Goal: Information Seeking & Learning: Learn about a topic

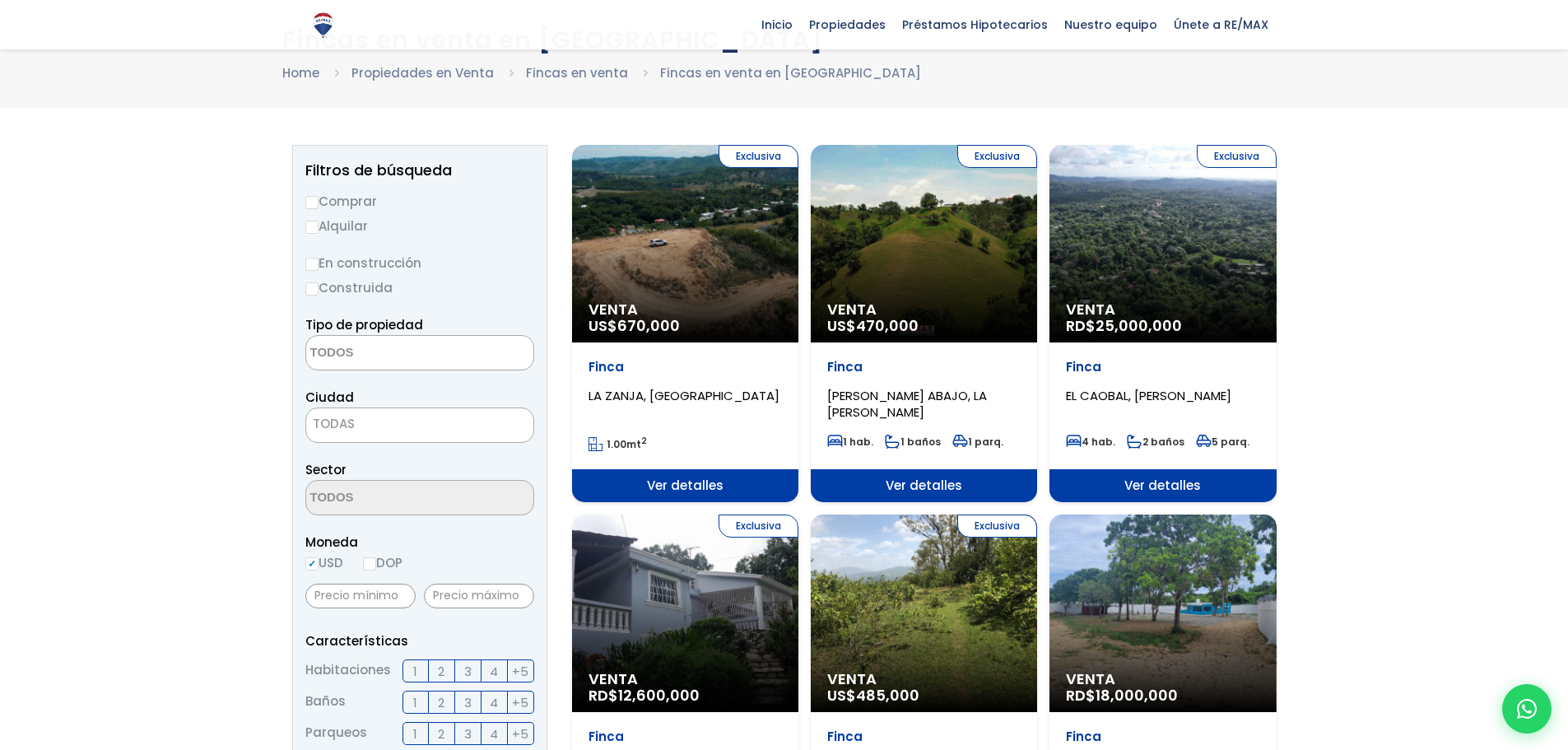
click at [419, 351] on textarea "Search" at bounding box center [386, 353] width 160 height 36
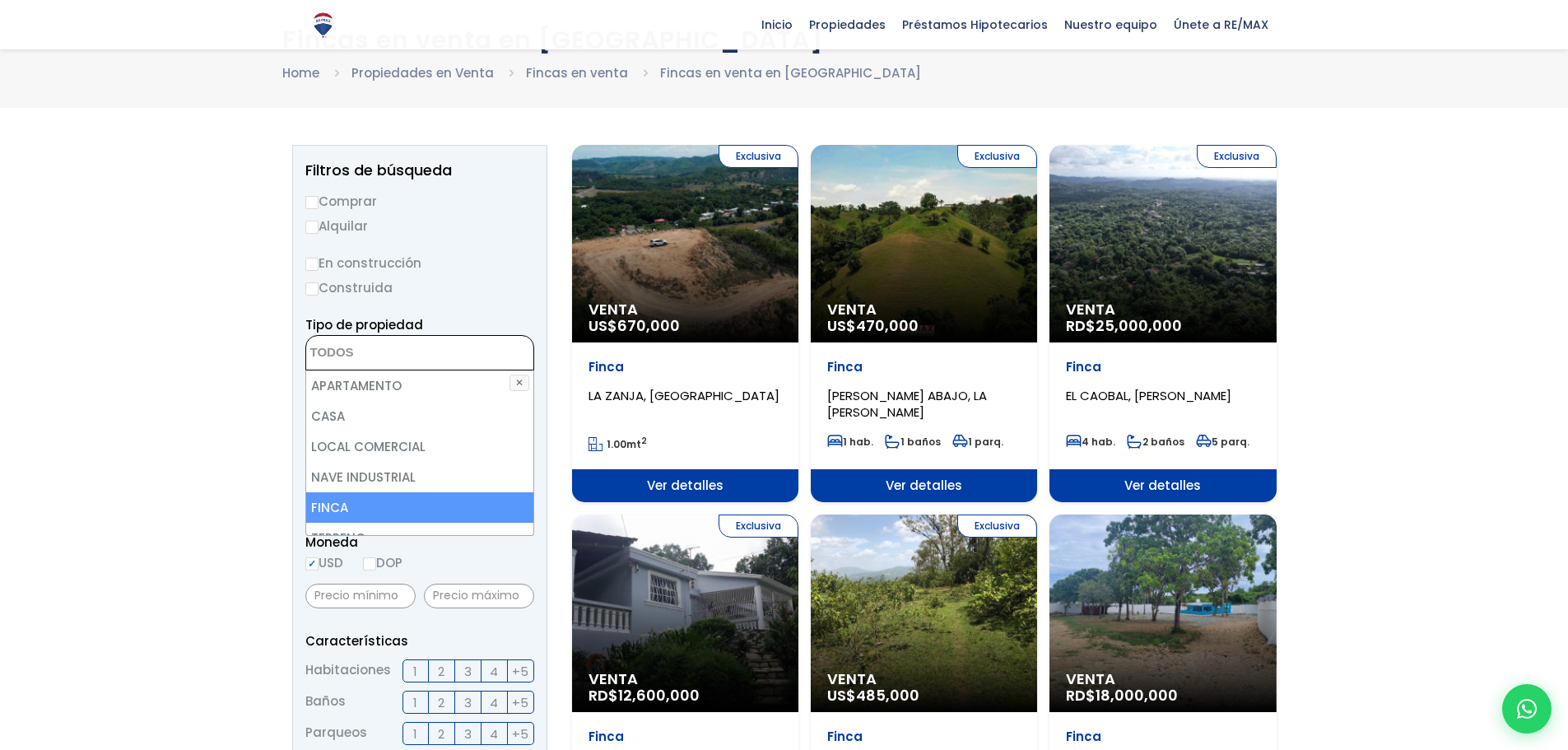
click at [384, 508] on li "FINCA" at bounding box center [420, 507] width 227 height 31
select select "estate"
click at [394, 504] on li "FINCA" at bounding box center [420, 507] width 227 height 31
select select
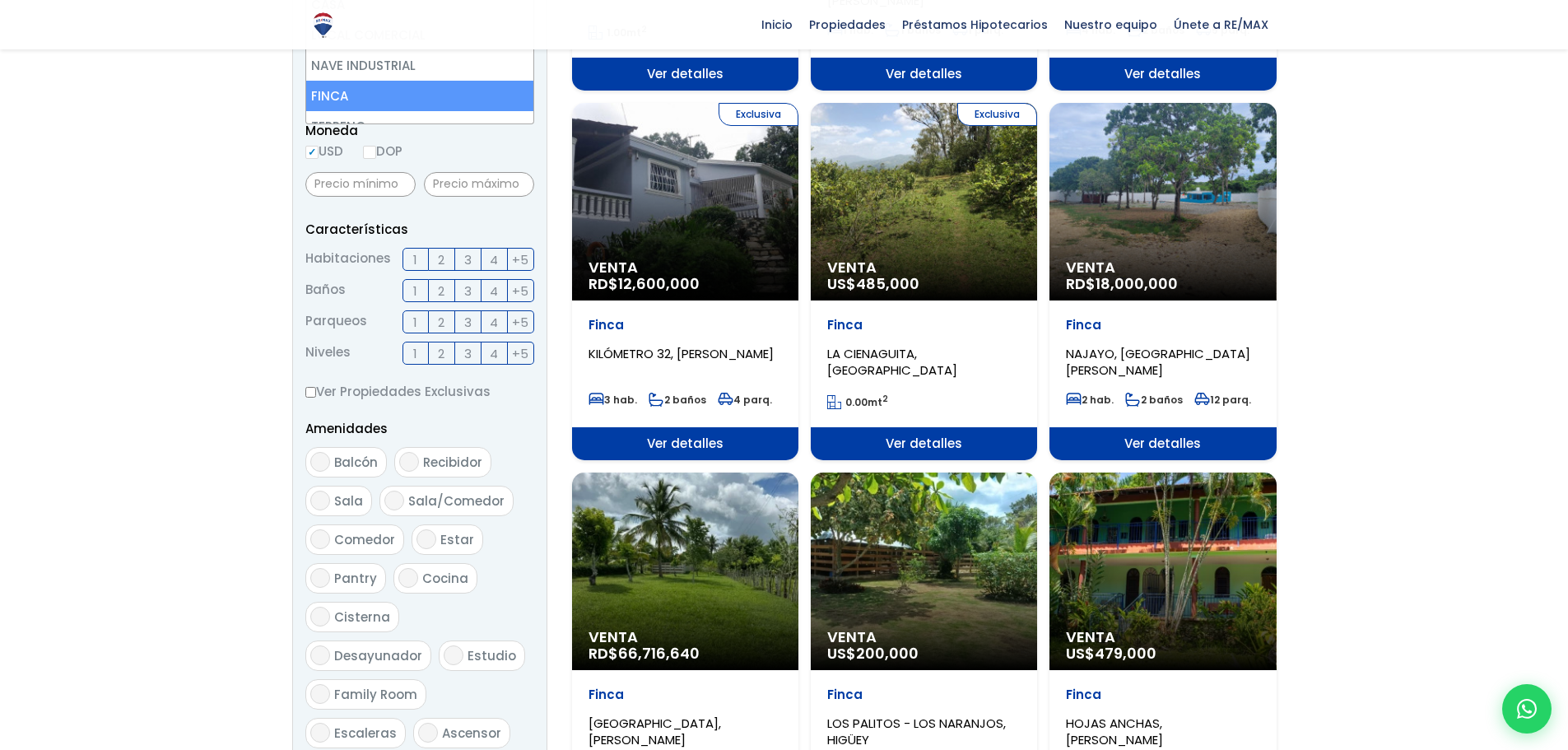
scroll to position [740, 0]
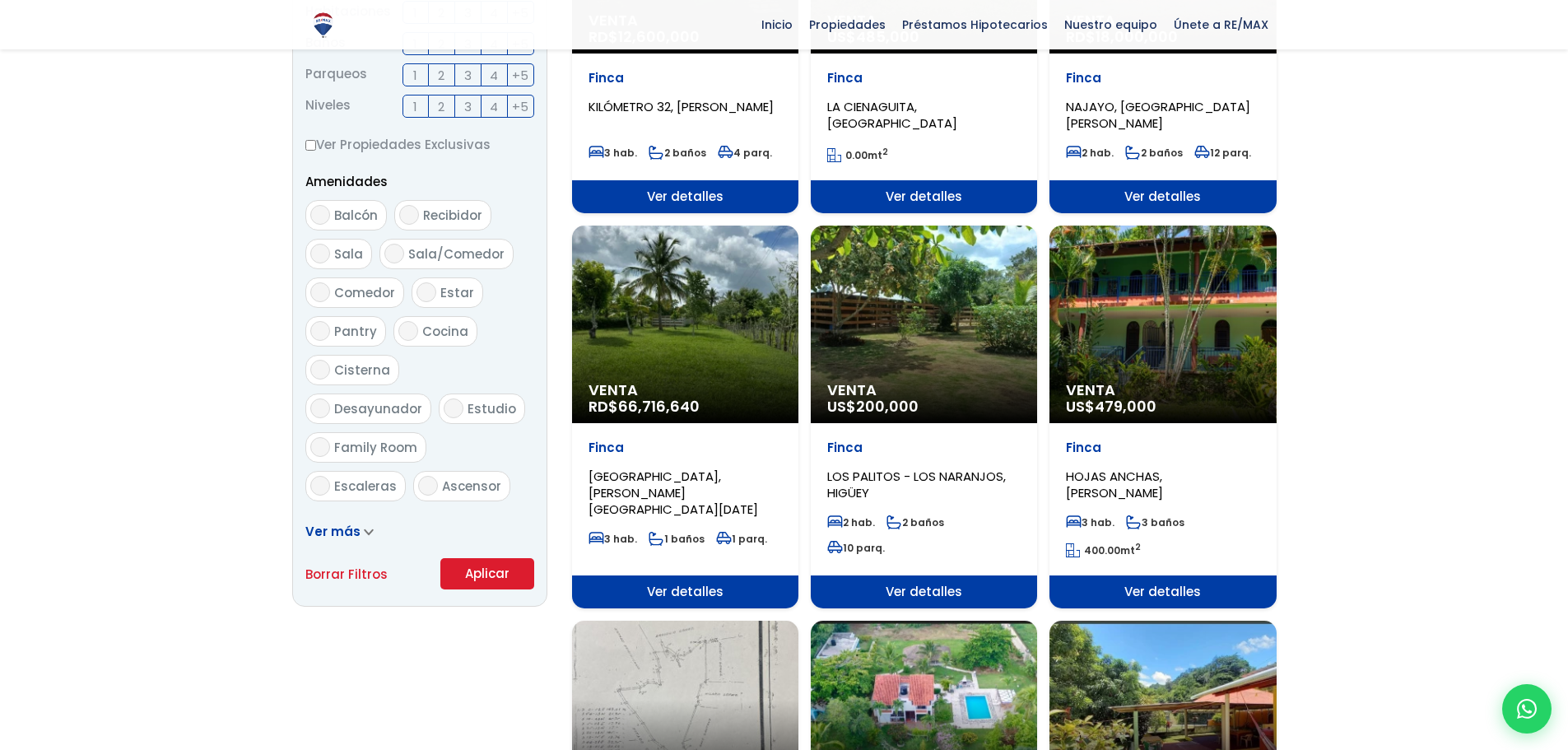
click at [462, 568] on button "Aplicar" at bounding box center [487, 574] width 93 height 31
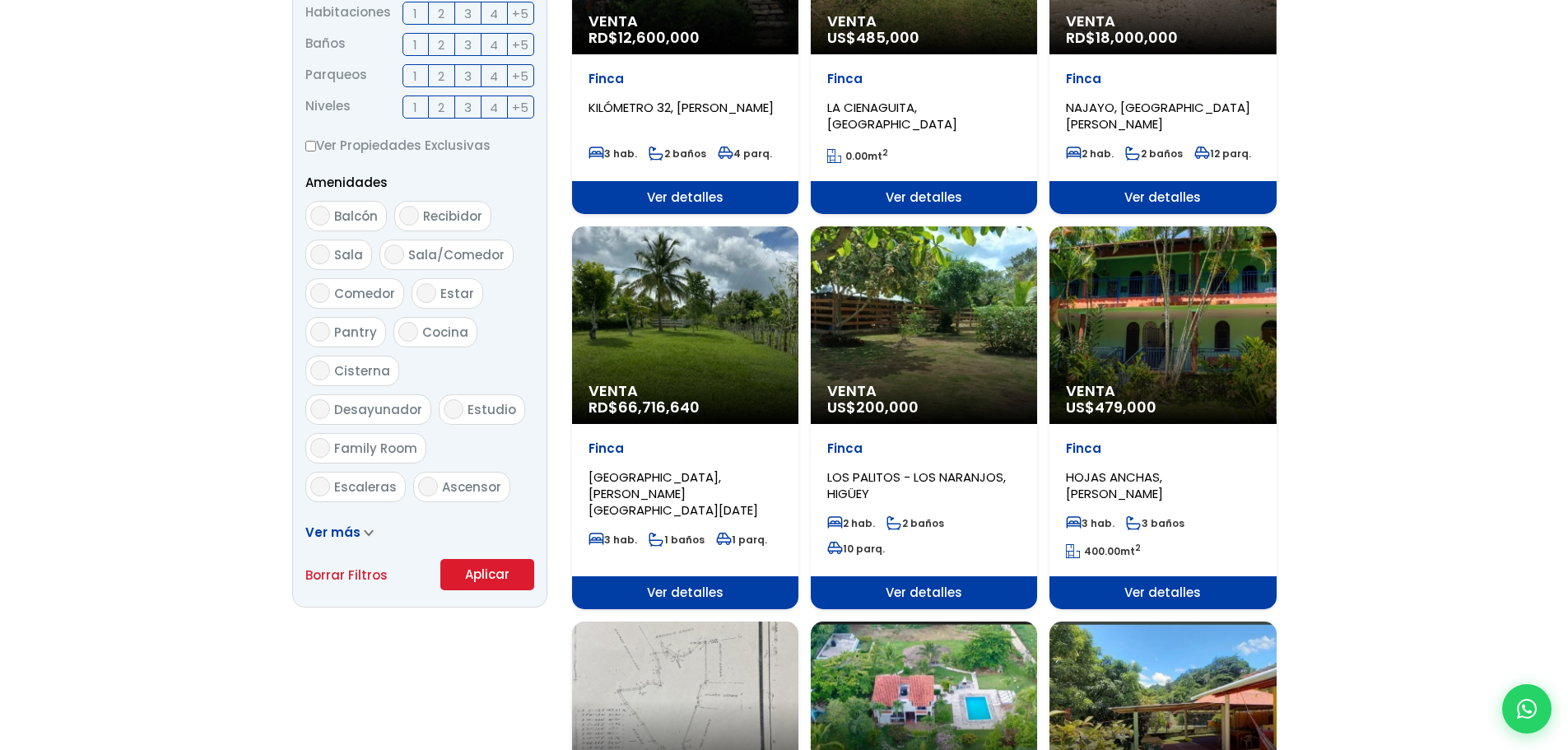
scroll to position [10, 0]
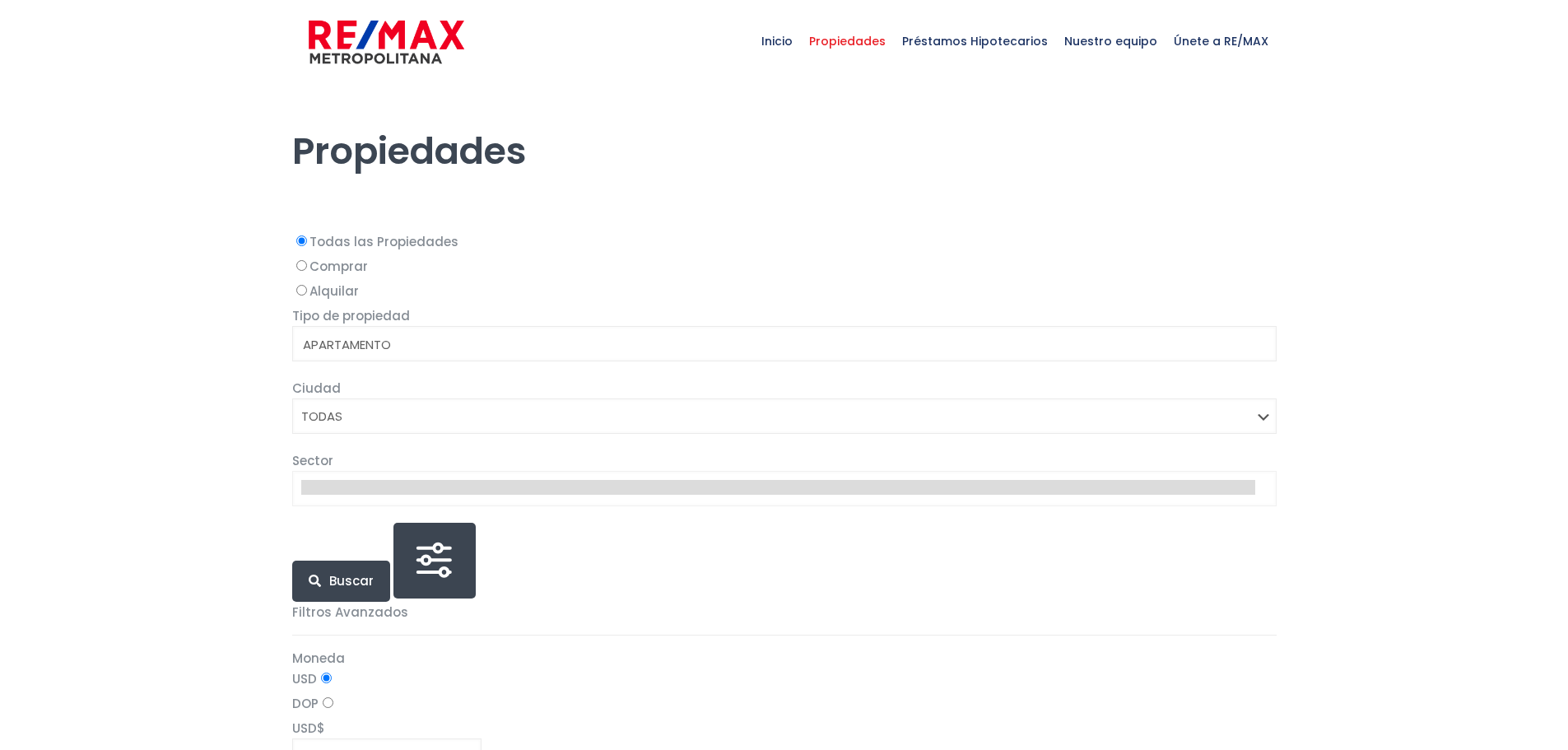
select select
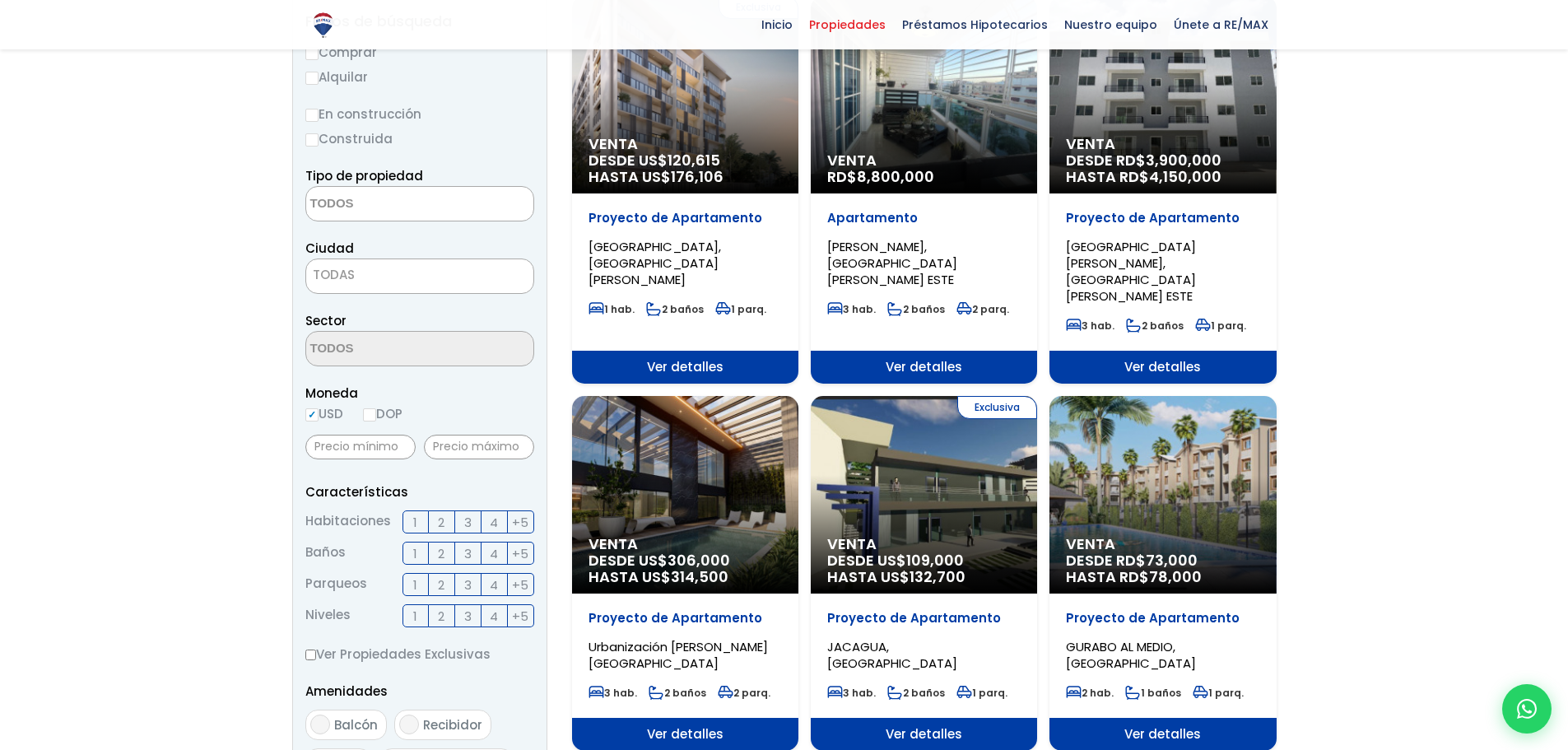
scroll to position [165, 0]
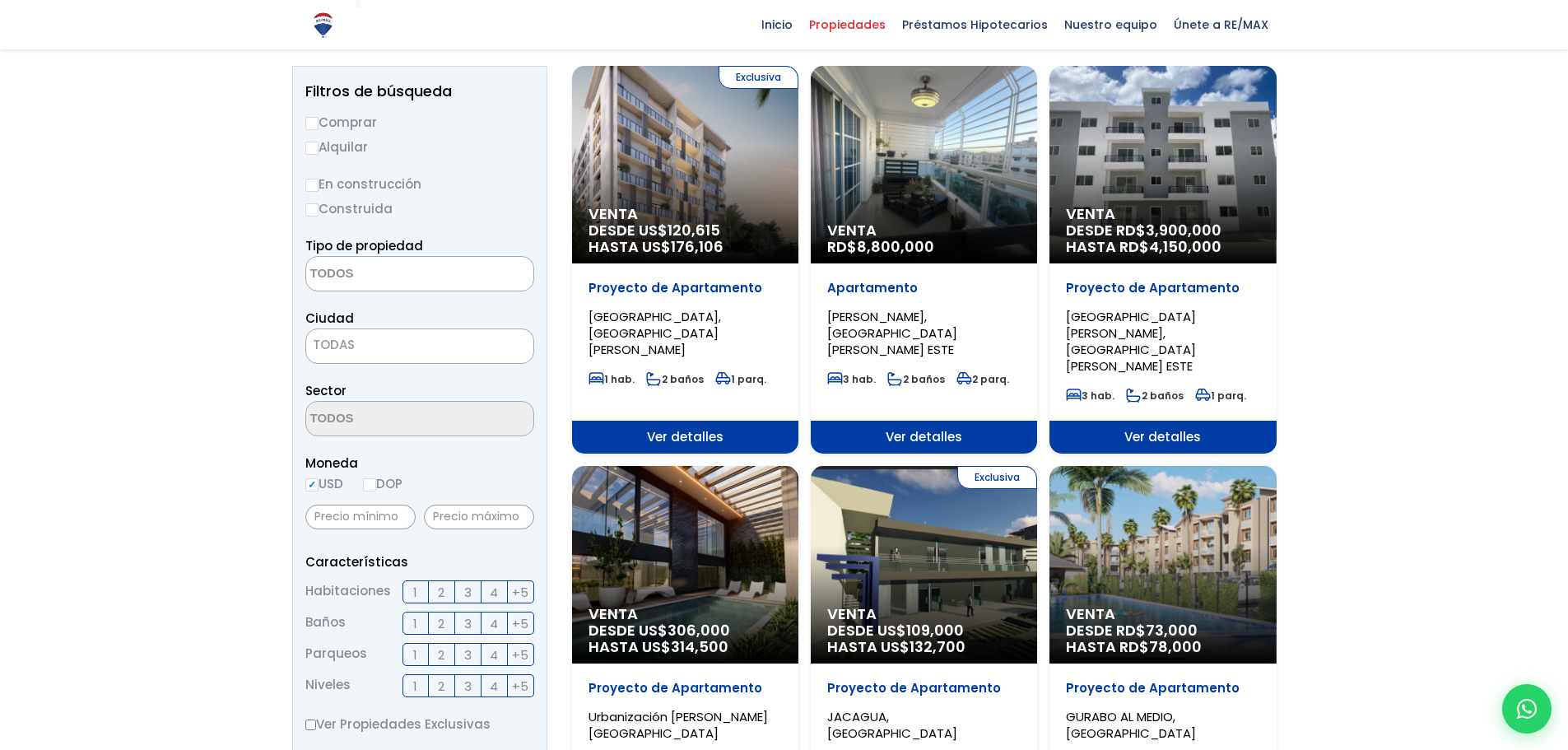
click at [435, 273] on textarea "Search" at bounding box center [386, 274] width 160 height 36
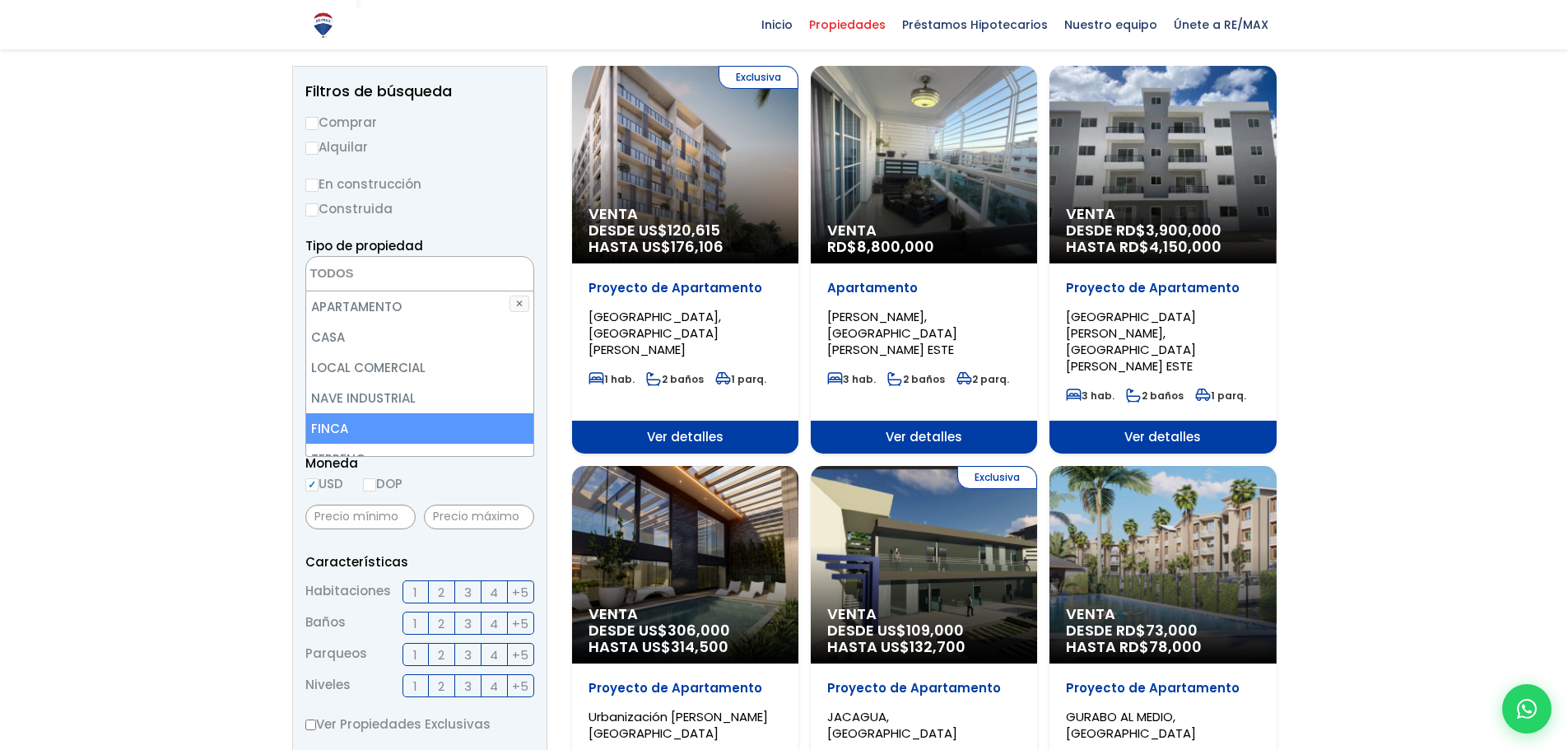
click at [377, 428] on li "FINCA" at bounding box center [420, 428] width 227 height 31
select select "estate"
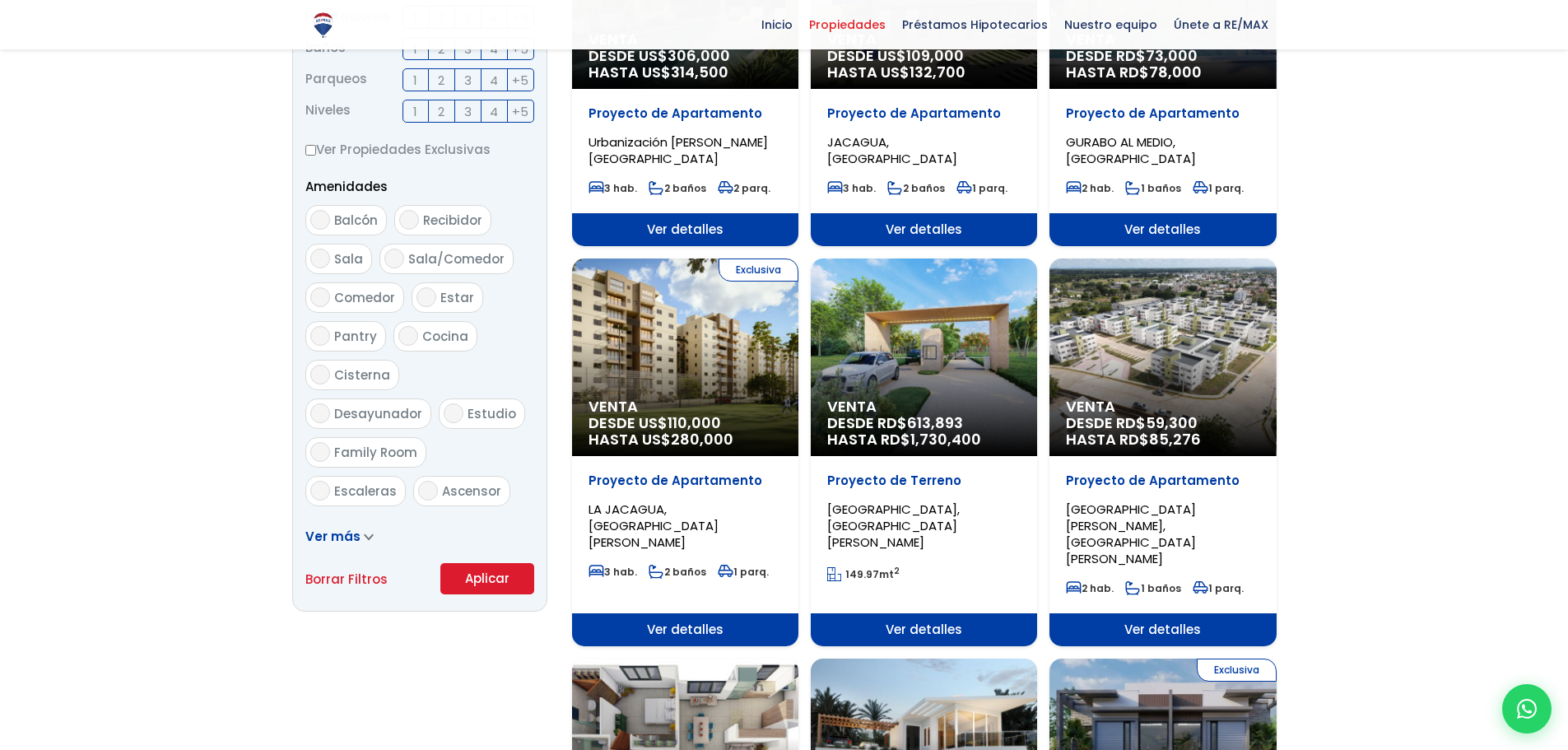
scroll to position [741, 0]
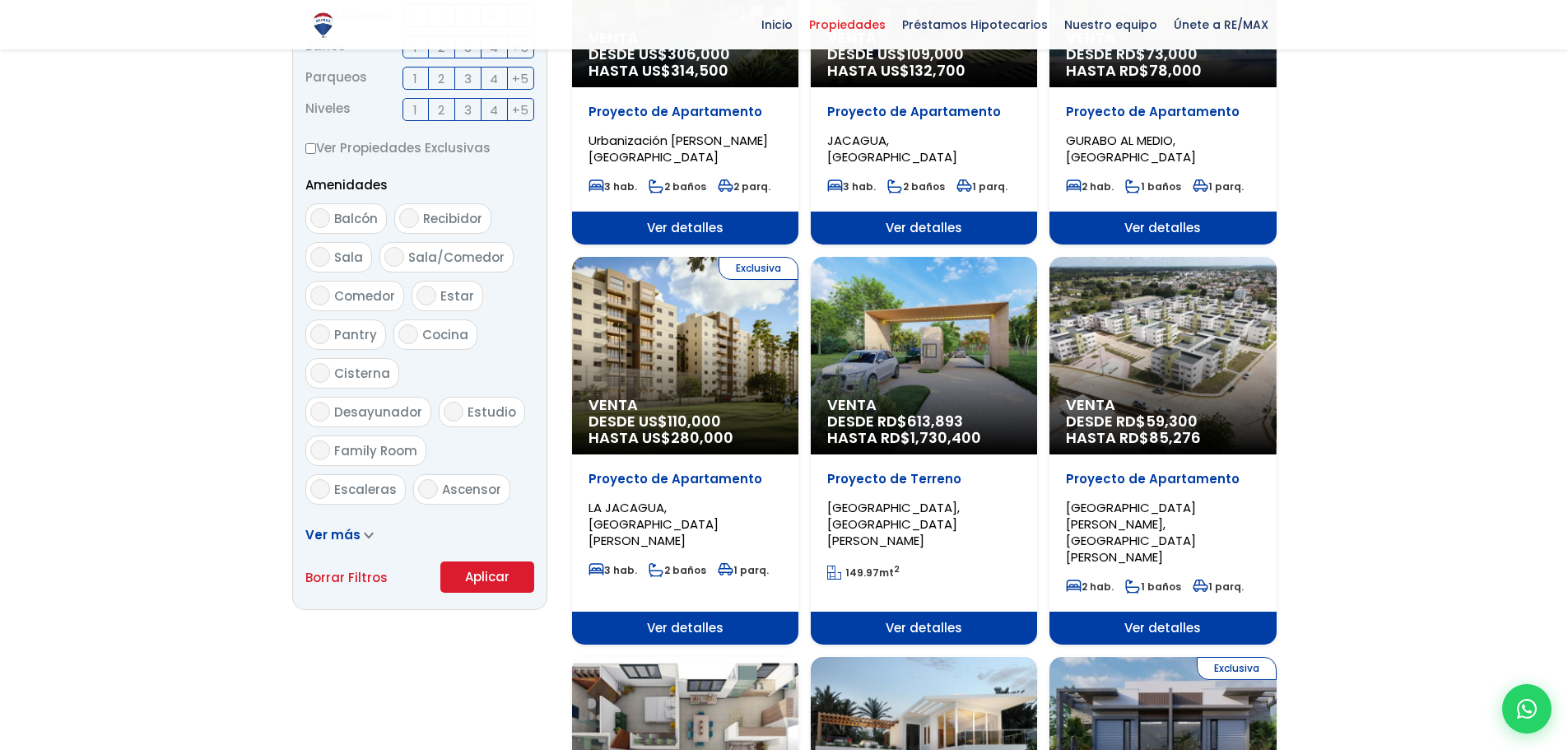
click at [458, 571] on button "Aplicar" at bounding box center [487, 577] width 93 height 31
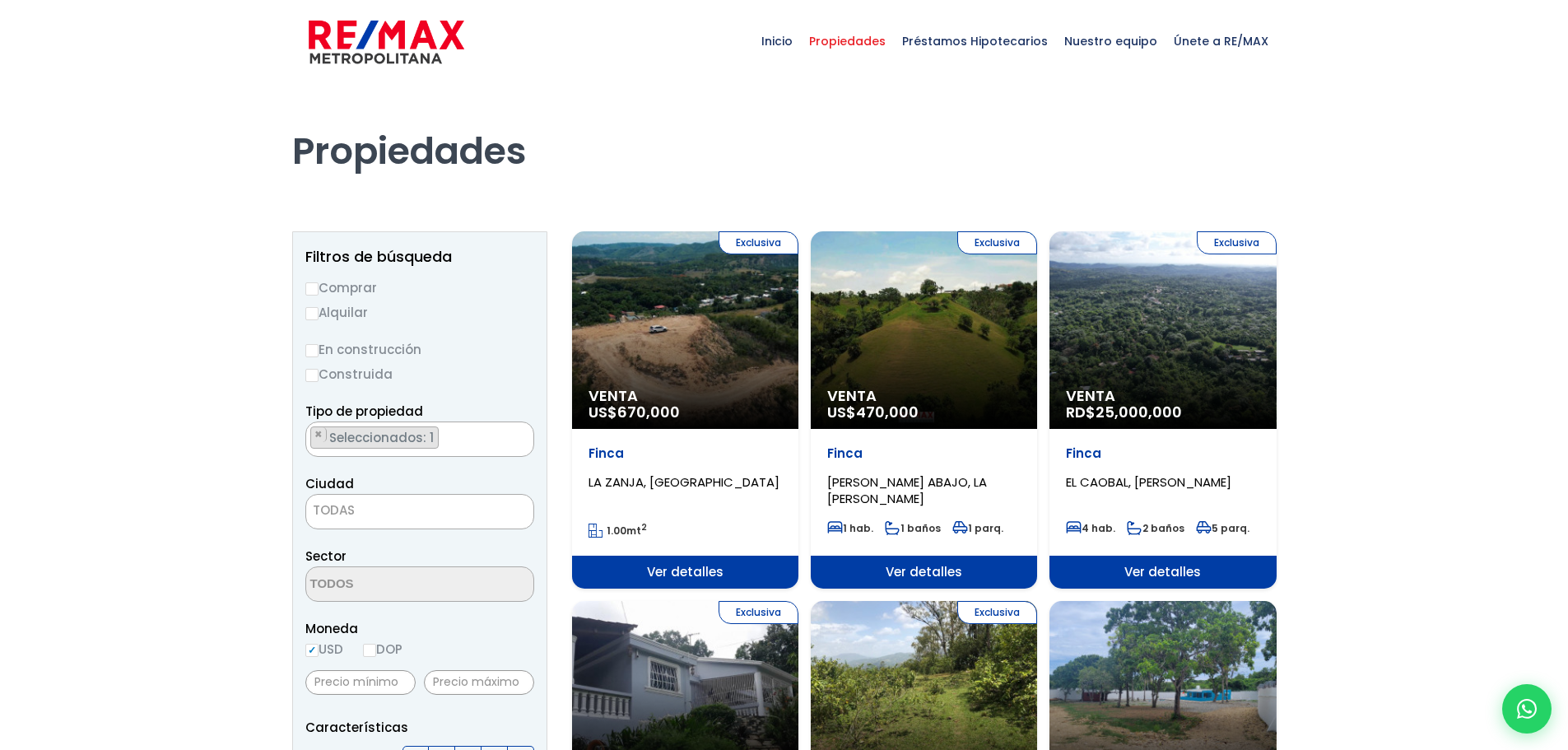
click at [799, 384] on div "Exclusiva Venta US$ 470,000" at bounding box center [684, 329] width 226 height 197
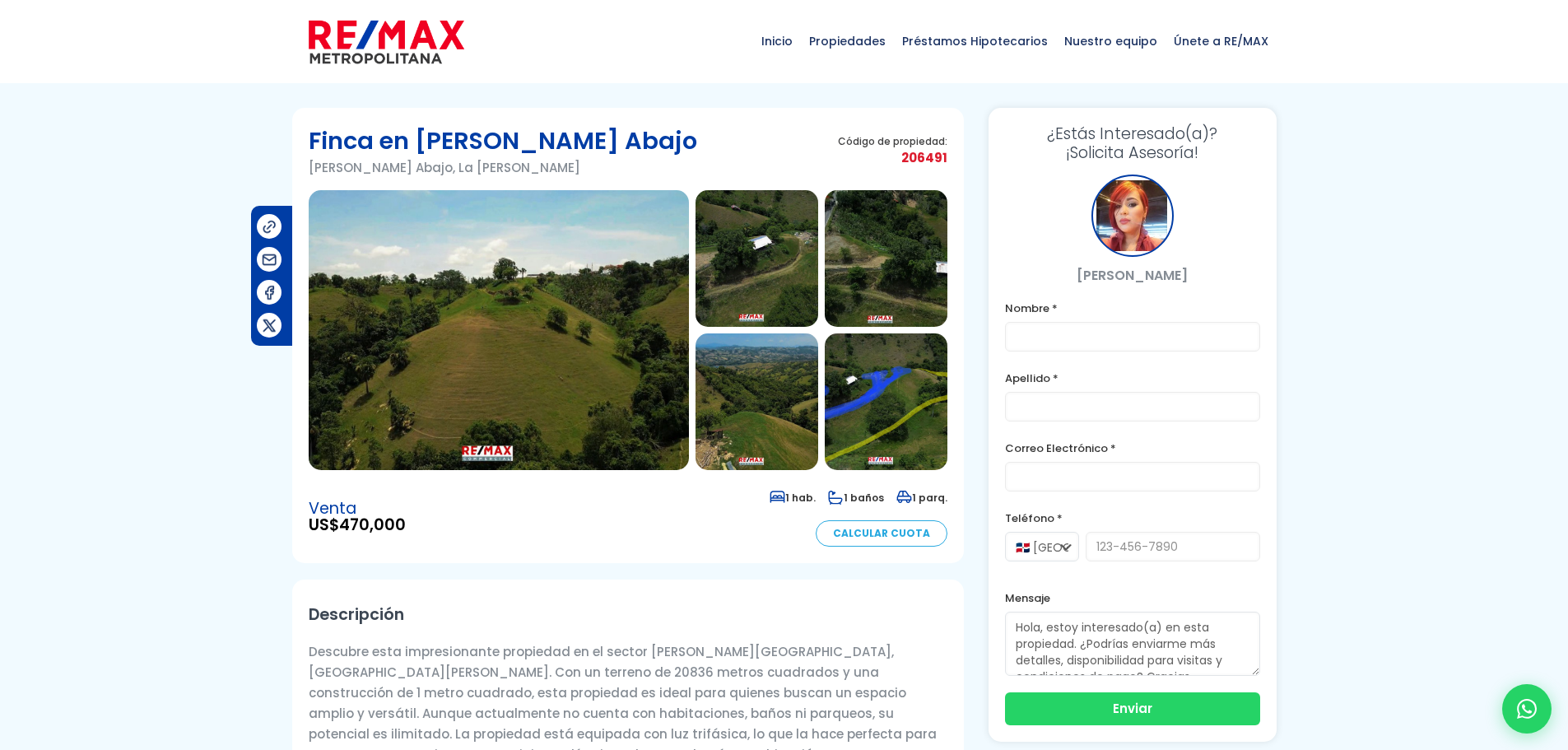
click at [469, 355] on img at bounding box center [499, 330] width 380 height 280
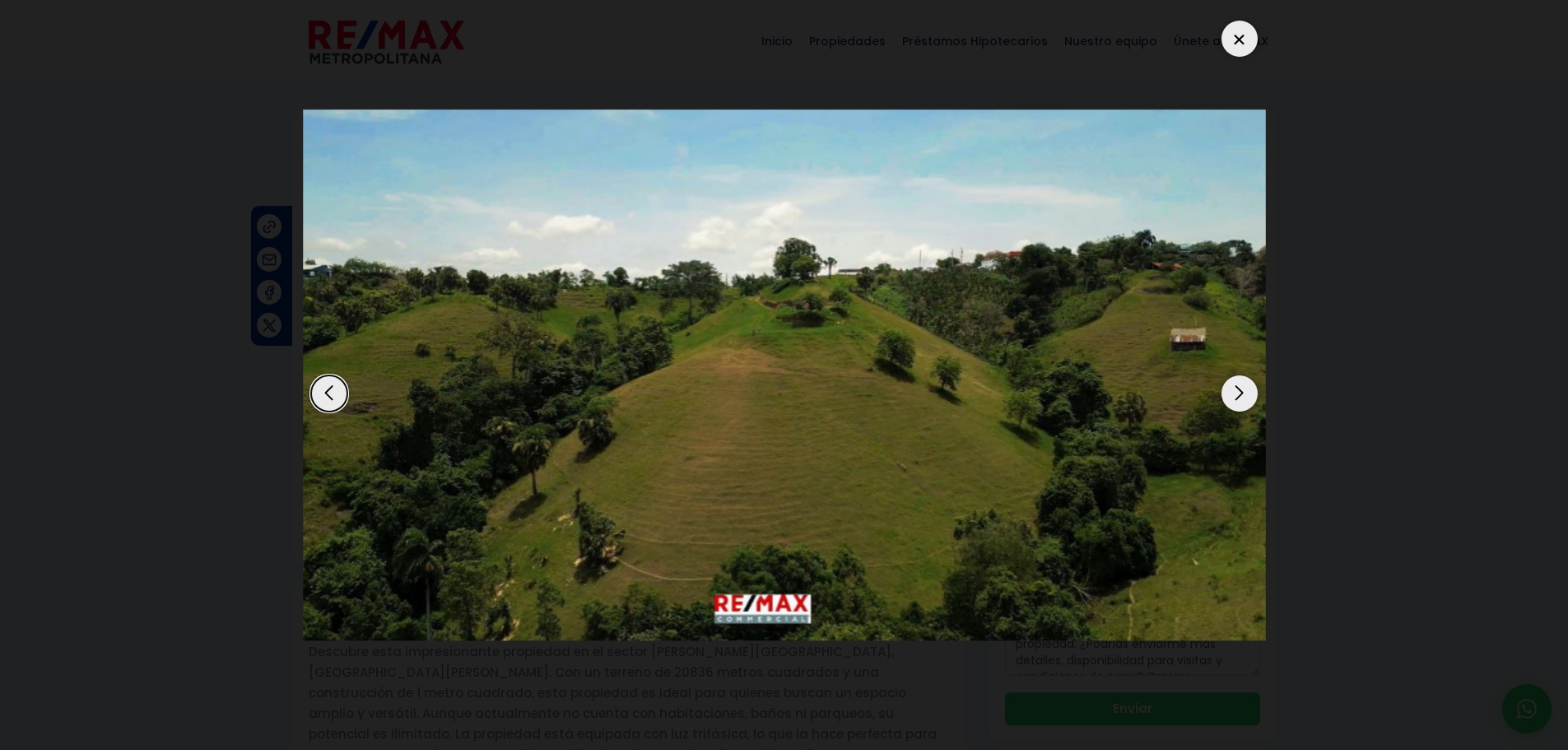
click at [1230, 397] on div "Next slide" at bounding box center [1240, 394] width 37 height 37
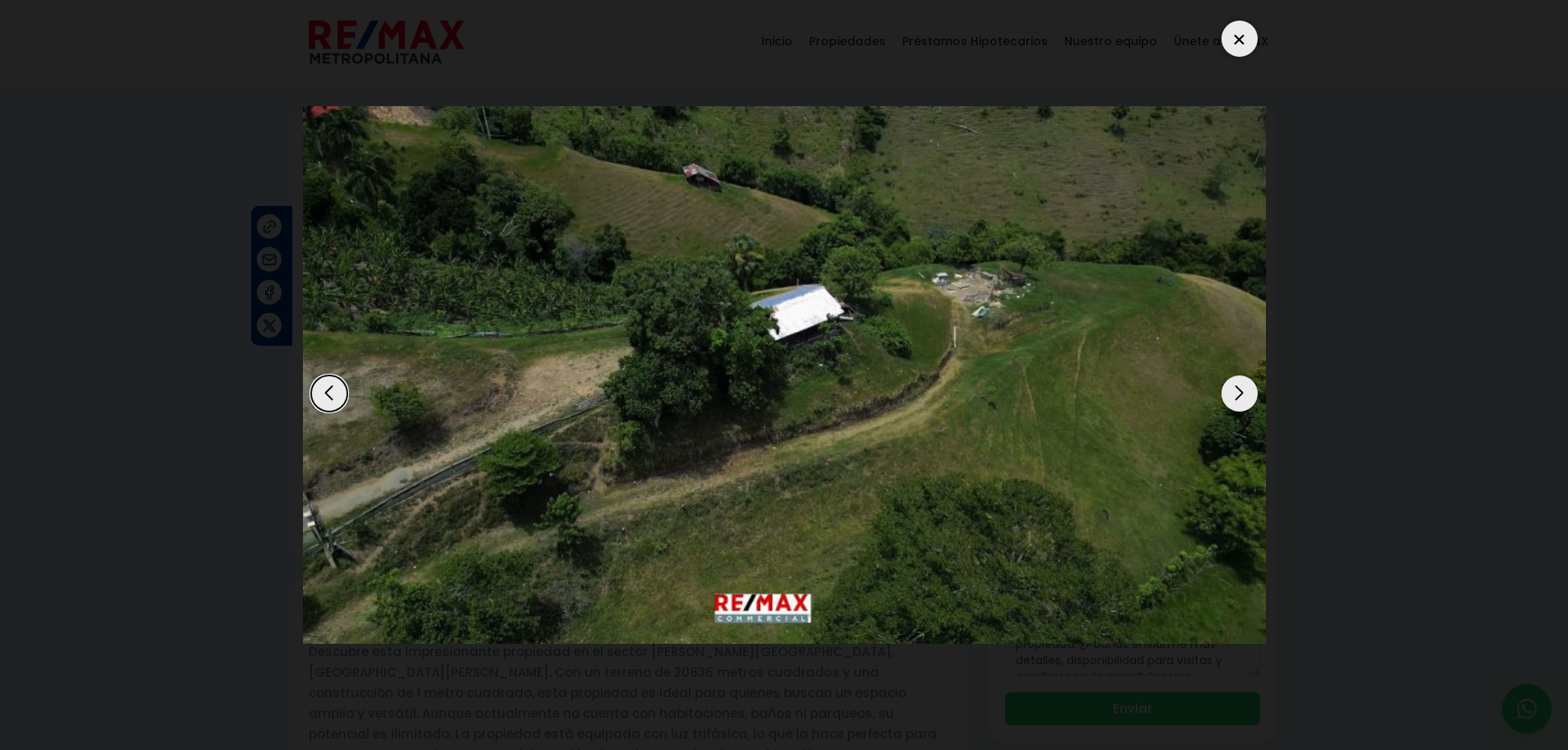
click at [1230, 397] on div "Next slide" at bounding box center [1240, 394] width 37 height 37
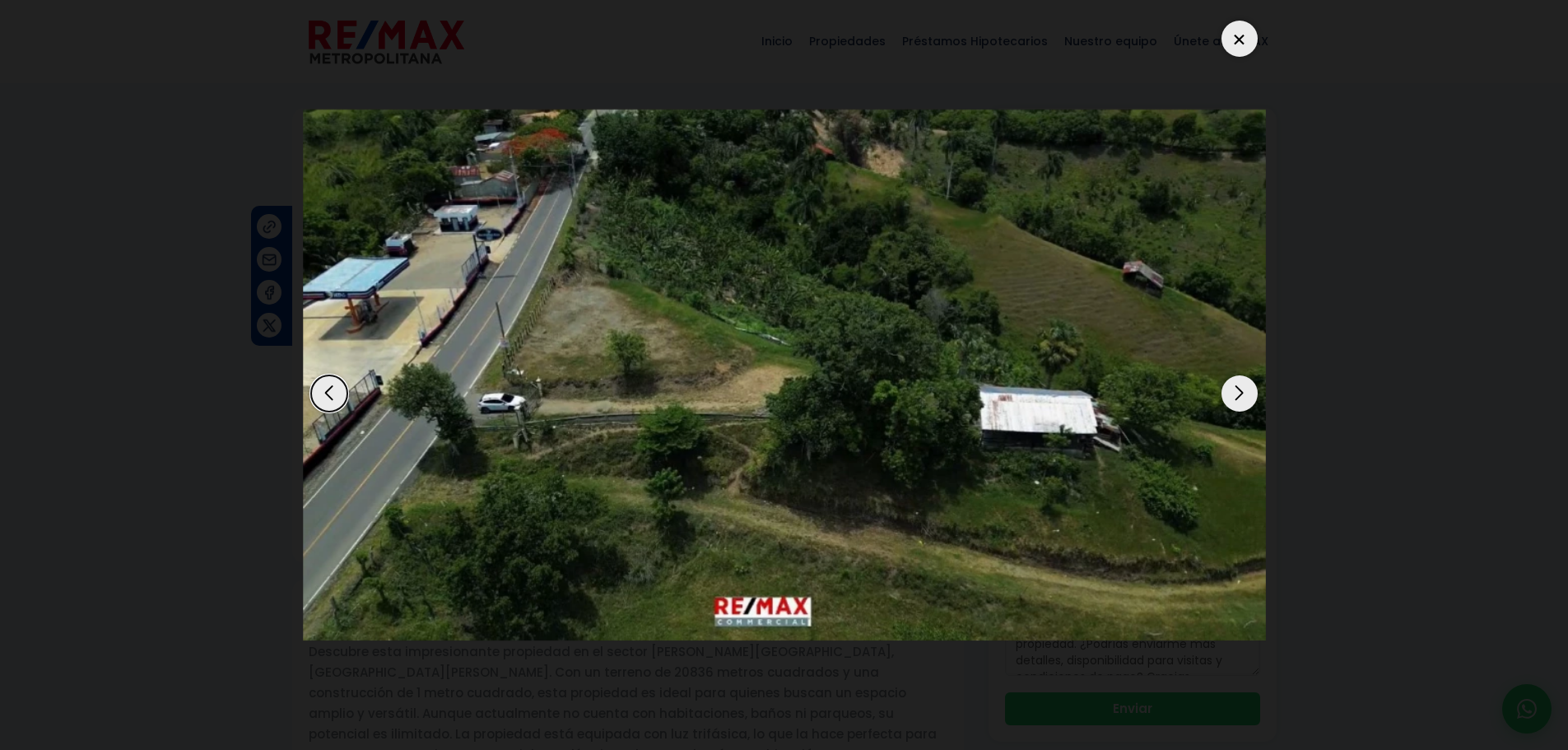
click at [1230, 397] on div "Next slide" at bounding box center [1240, 394] width 37 height 37
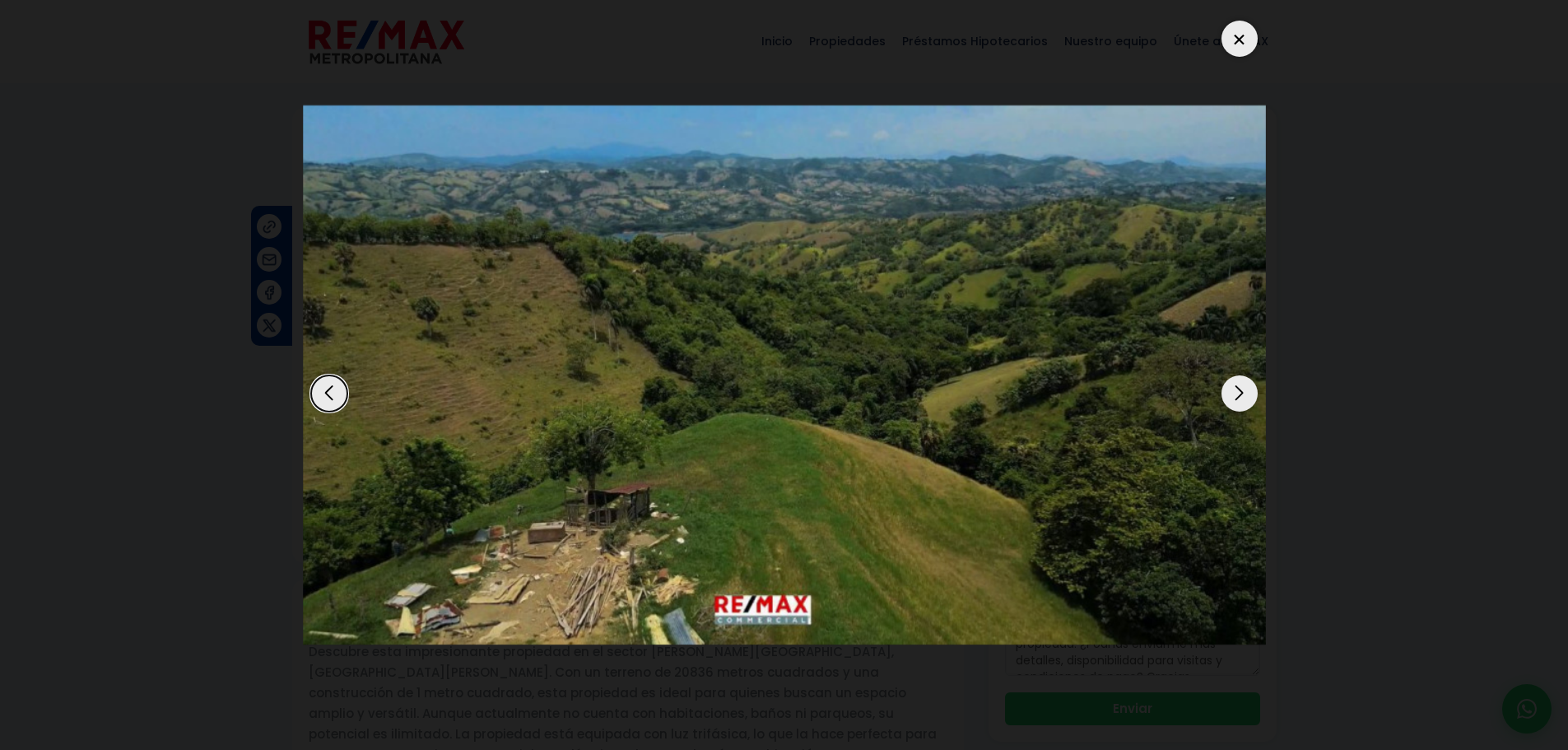
click at [1230, 397] on div "Next slide" at bounding box center [1240, 394] width 37 height 37
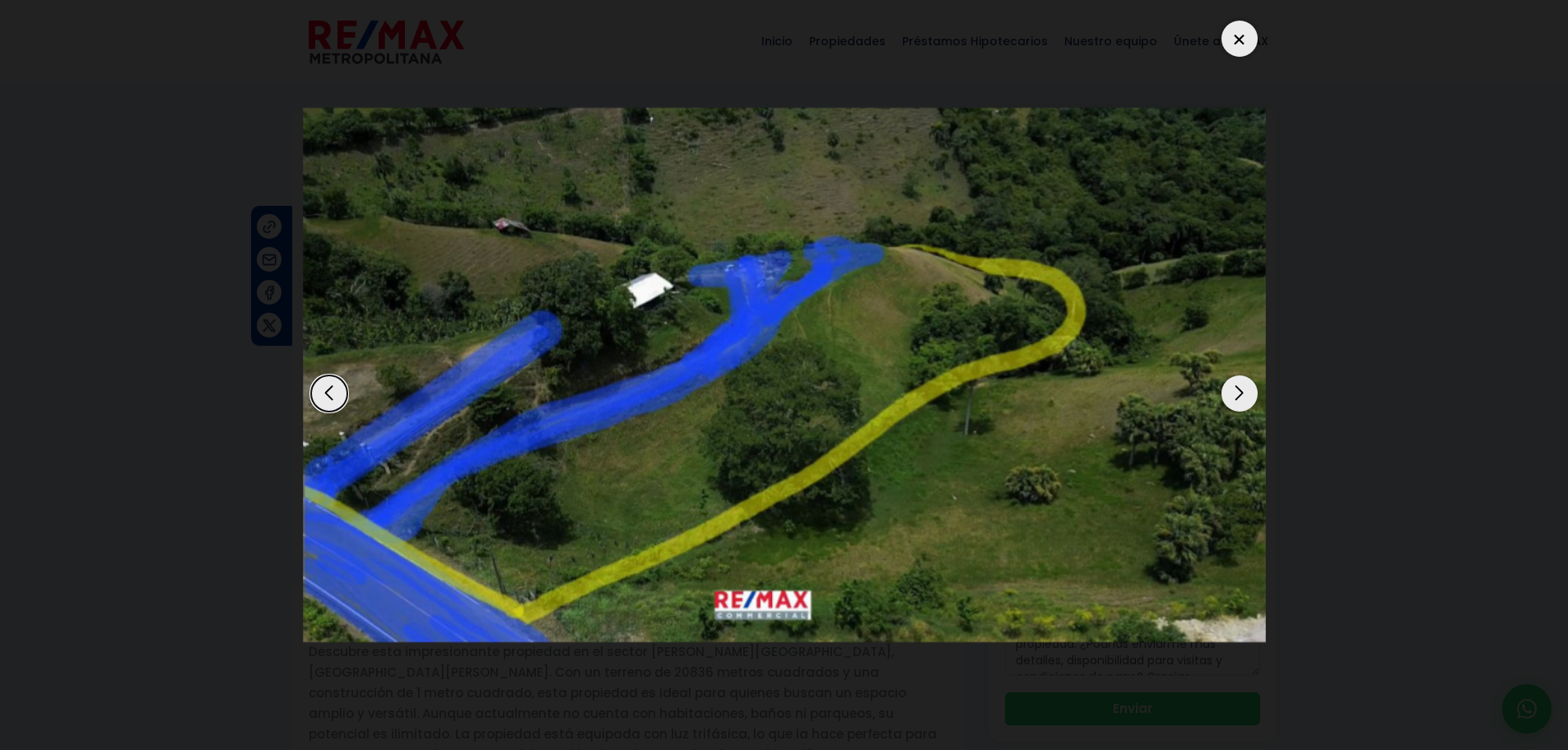
click at [1230, 397] on div "Next slide" at bounding box center [1240, 394] width 37 height 37
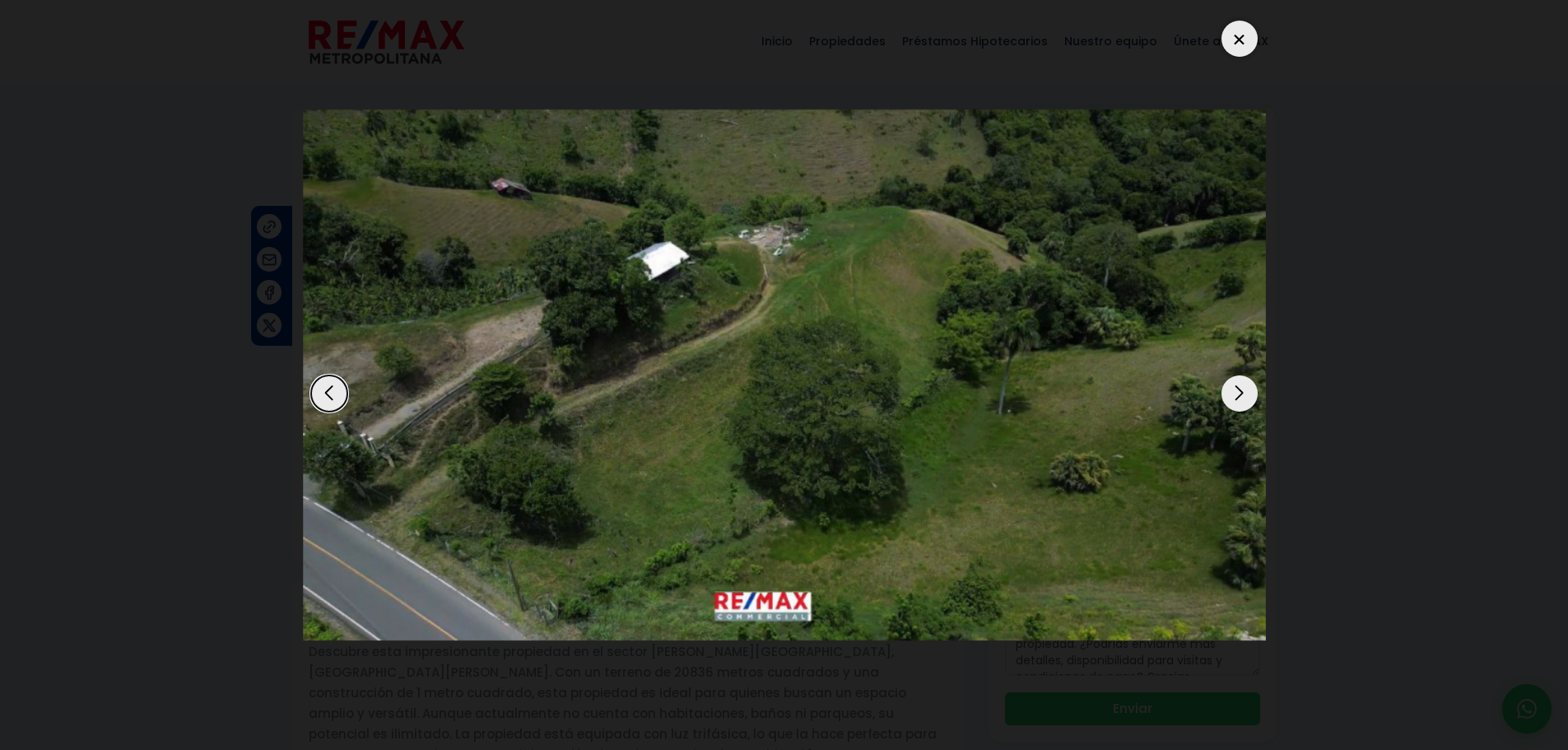
click at [1230, 397] on div "Next slide" at bounding box center [1240, 394] width 37 height 37
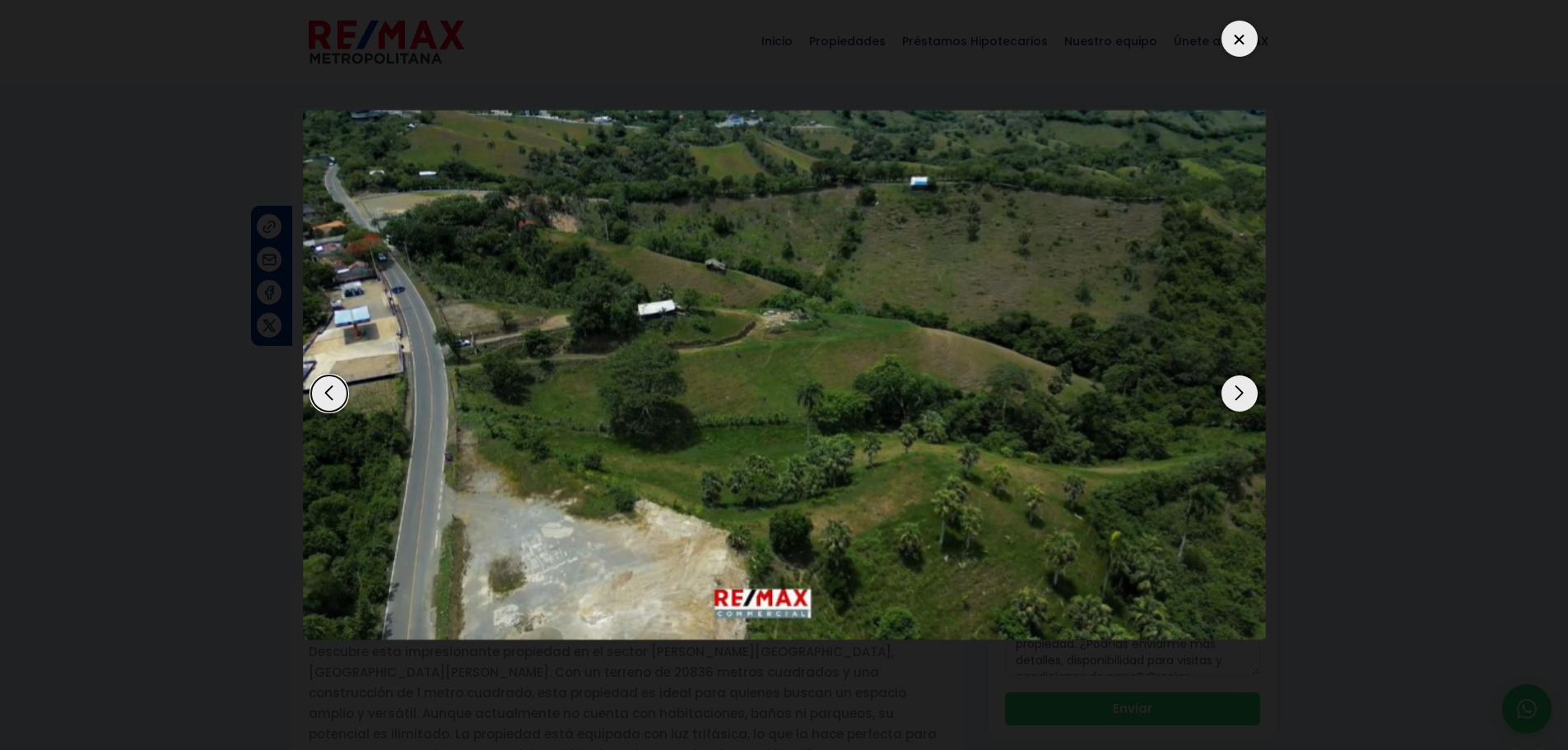
click at [1247, 32] on div at bounding box center [1240, 39] width 37 height 37
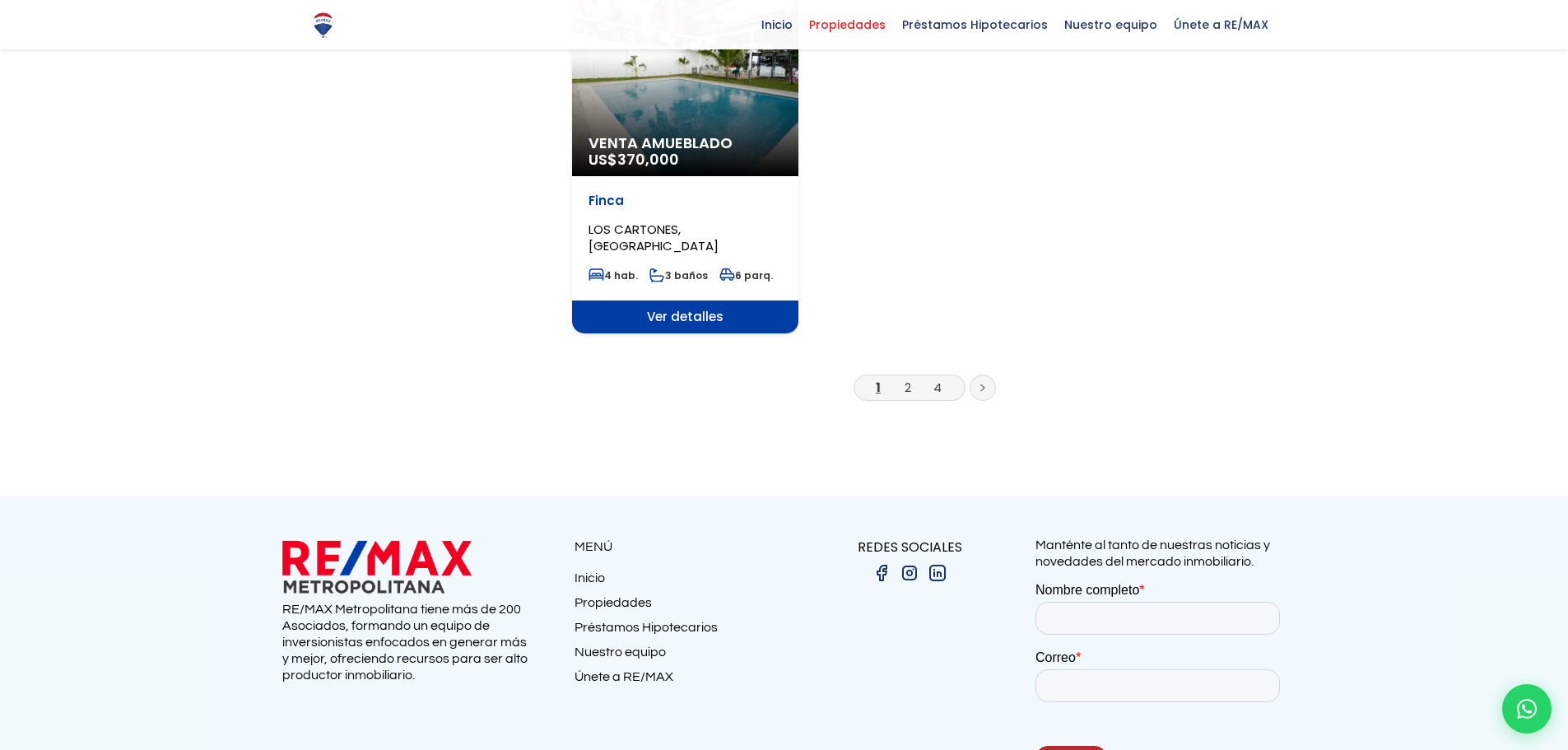
scroll to position [2140, 0]
click at [913, 376] on li "2" at bounding box center [908, 386] width 26 height 20
click at [907, 378] on link "2" at bounding box center [908, 387] width 7 height 17
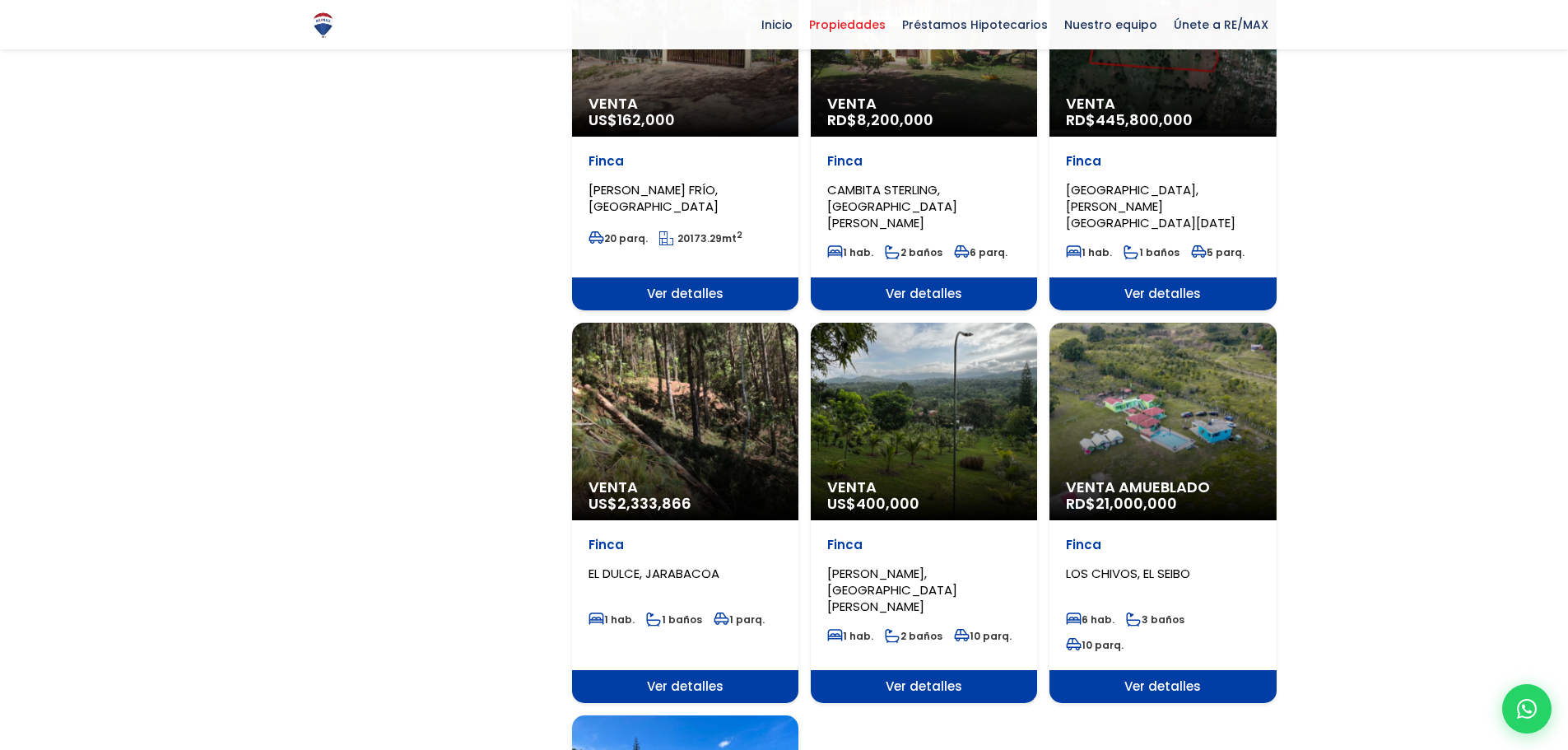
scroll to position [1894, 0]
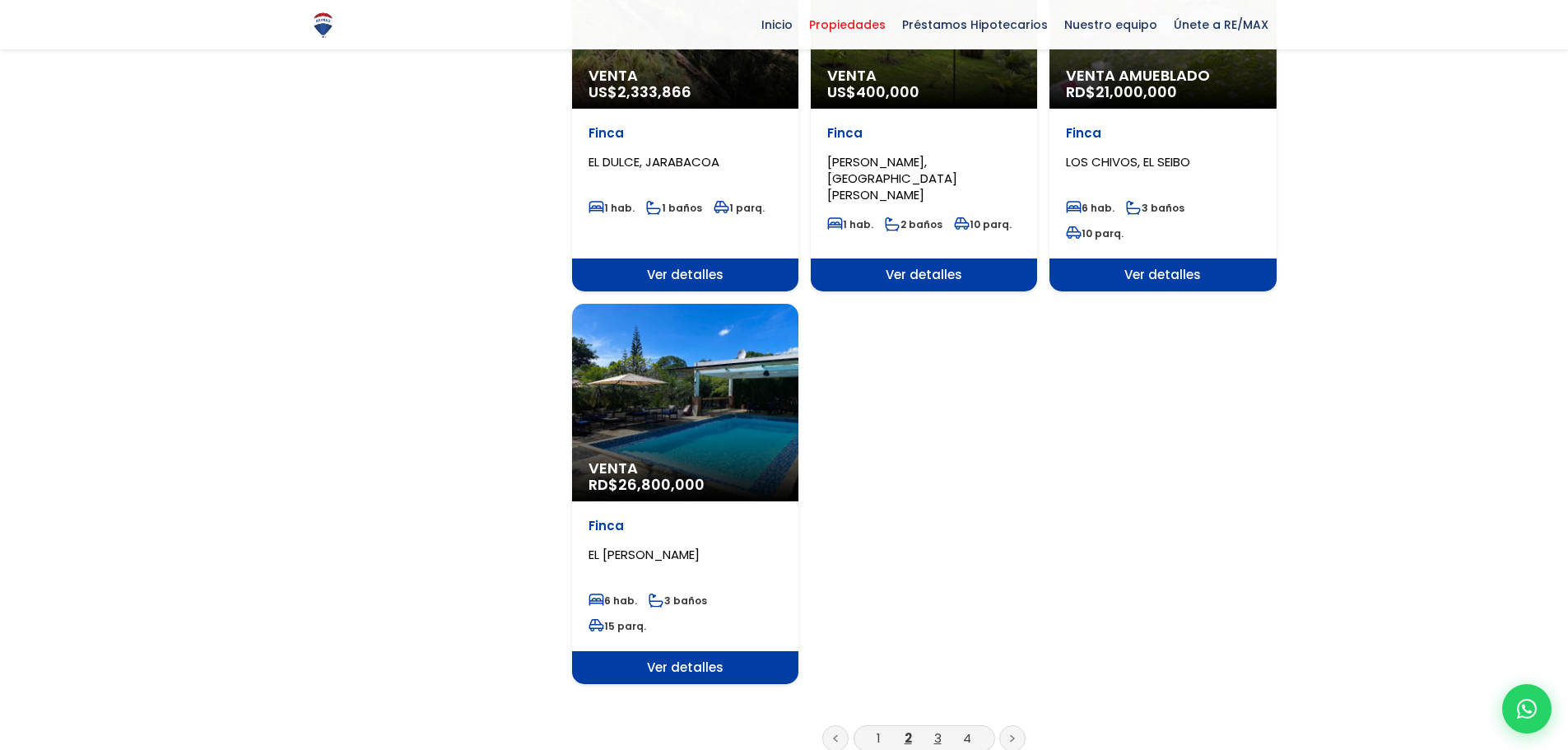
click at [935, 730] on link "3" at bounding box center [938, 738] width 8 height 17
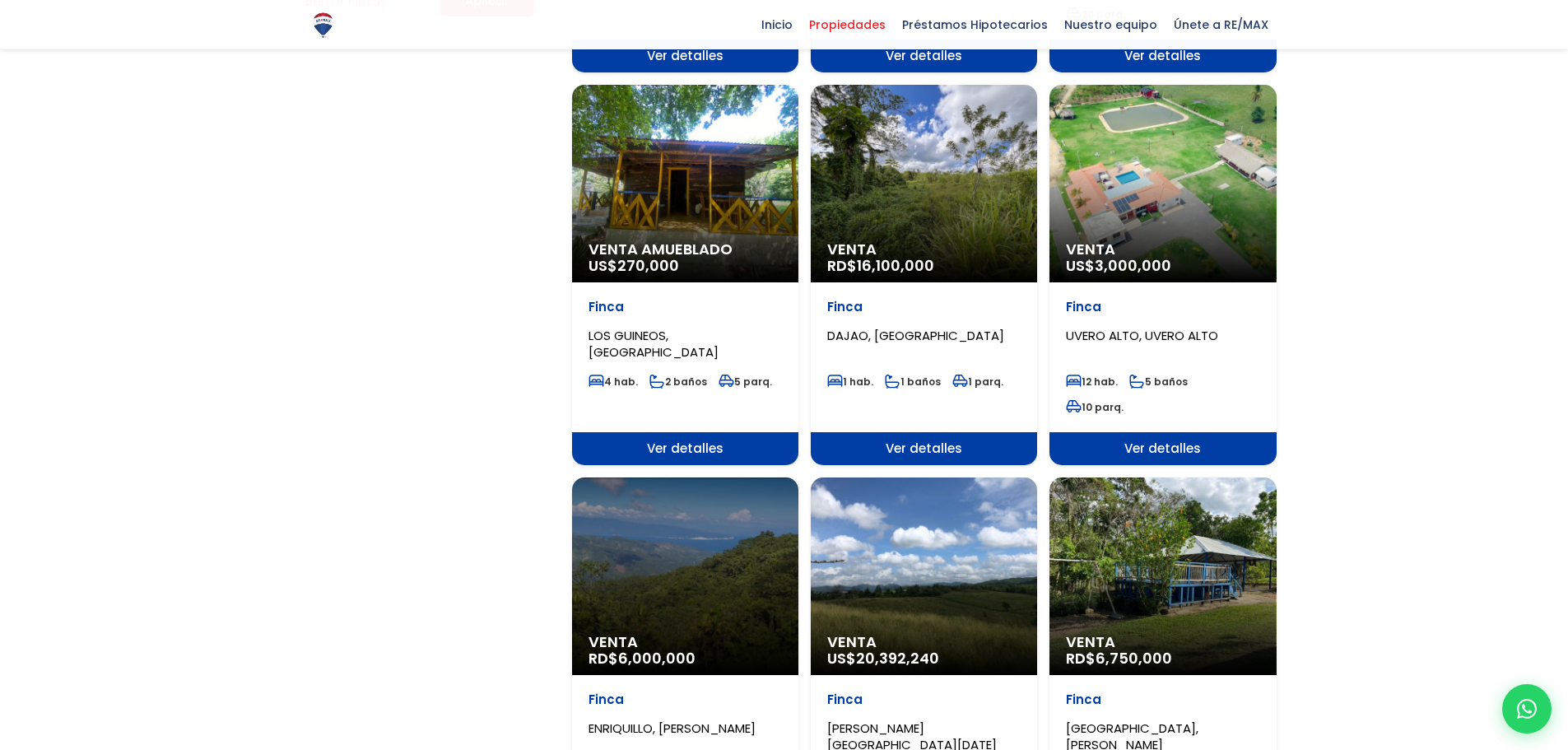
scroll to position [1152, 0]
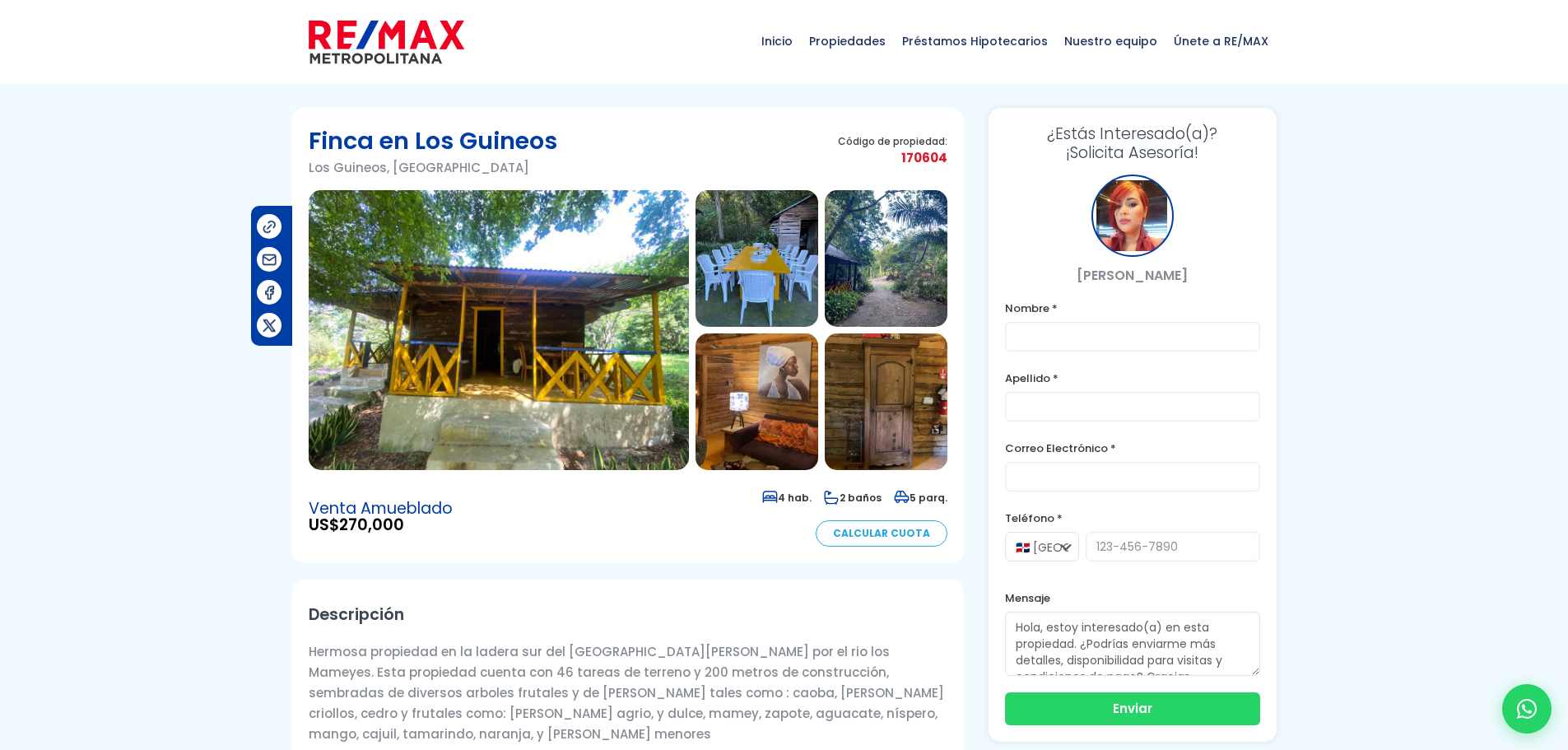
click at [588, 389] on img at bounding box center [499, 330] width 380 height 280
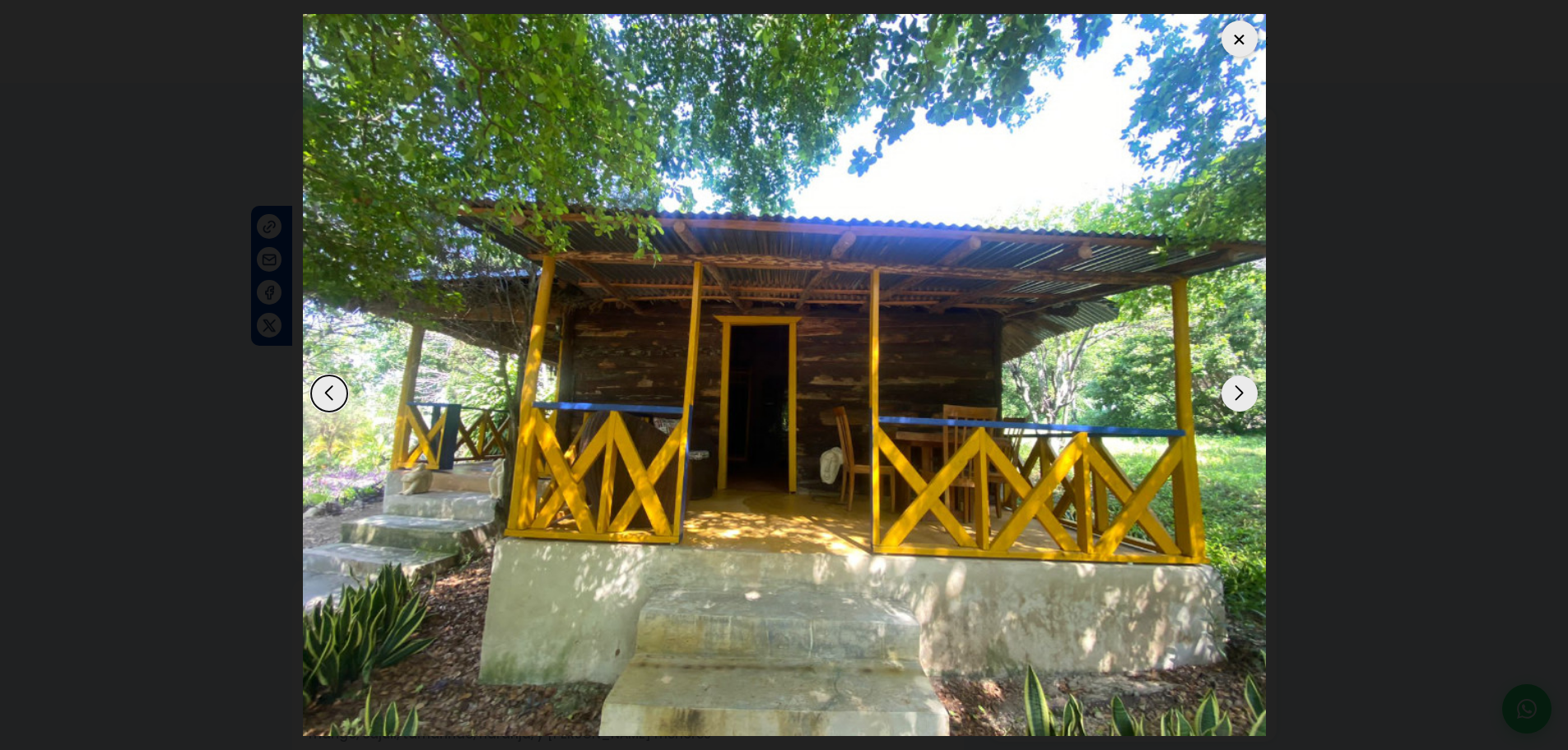
click at [1239, 396] on div "Next slide" at bounding box center [1240, 394] width 37 height 37
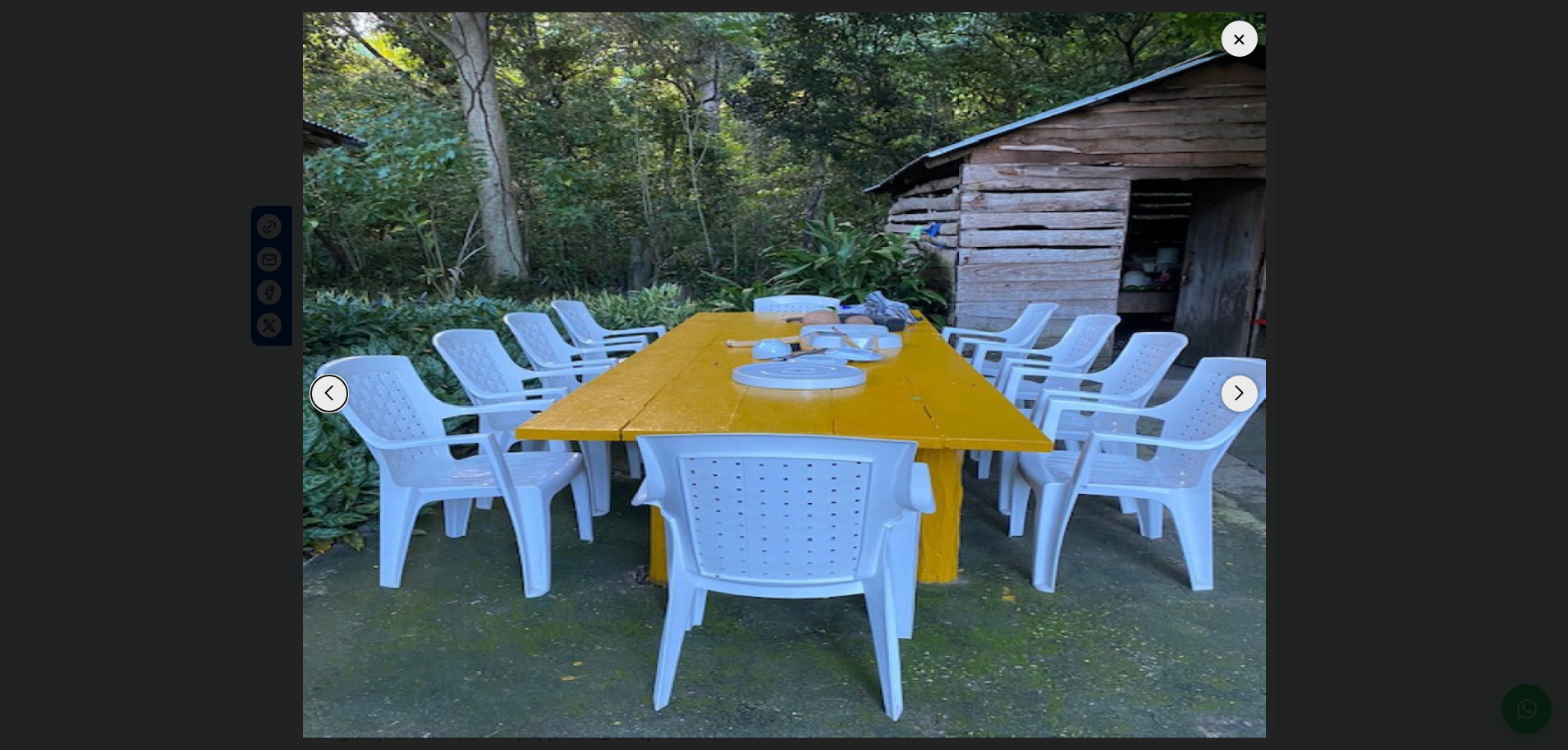
click at [1239, 396] on div "Next slide" at bounding box center [1240, 394] width 37 height 37
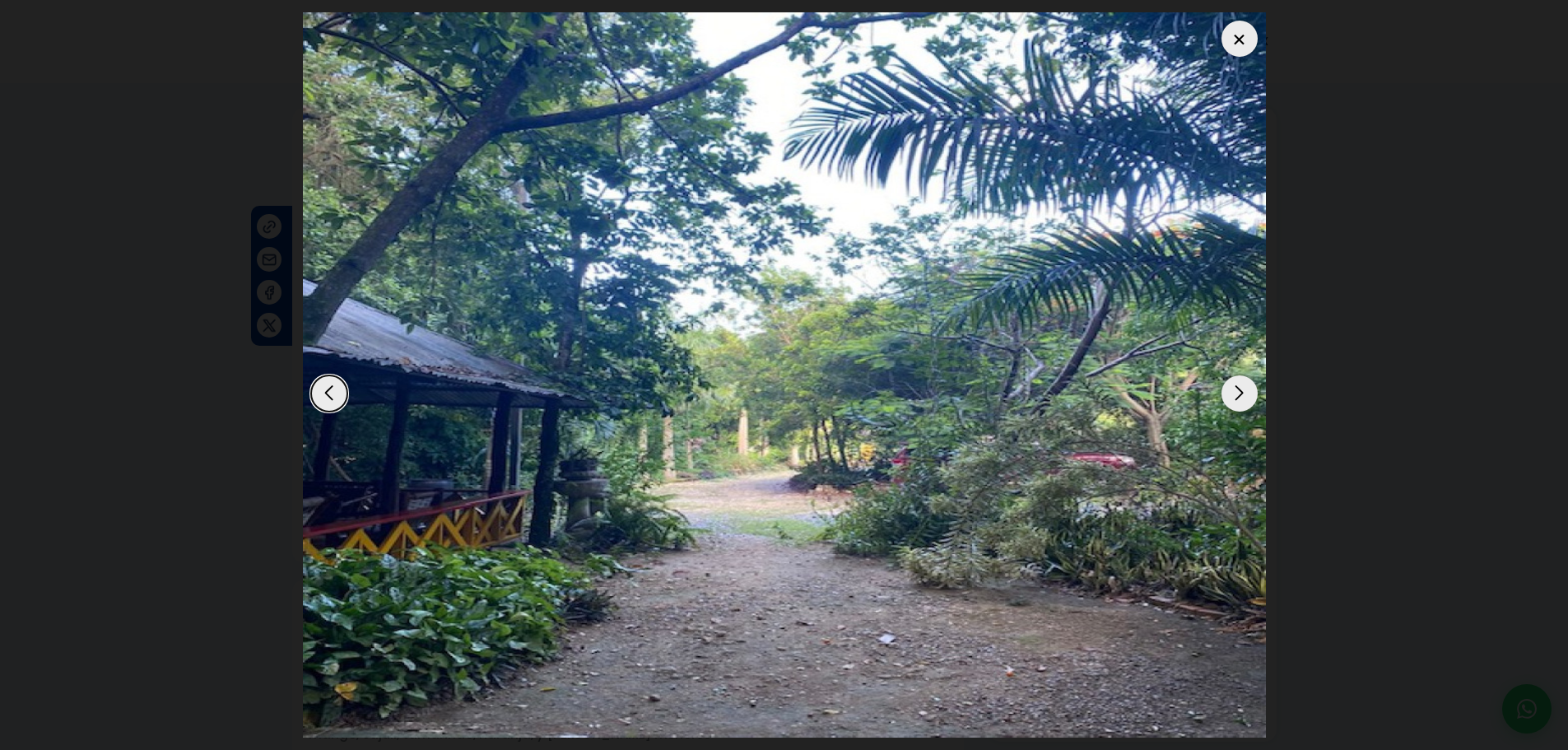
click at [1239, 396] on div "Next slide" at bounding box center [1240, 394] width 37 height 37
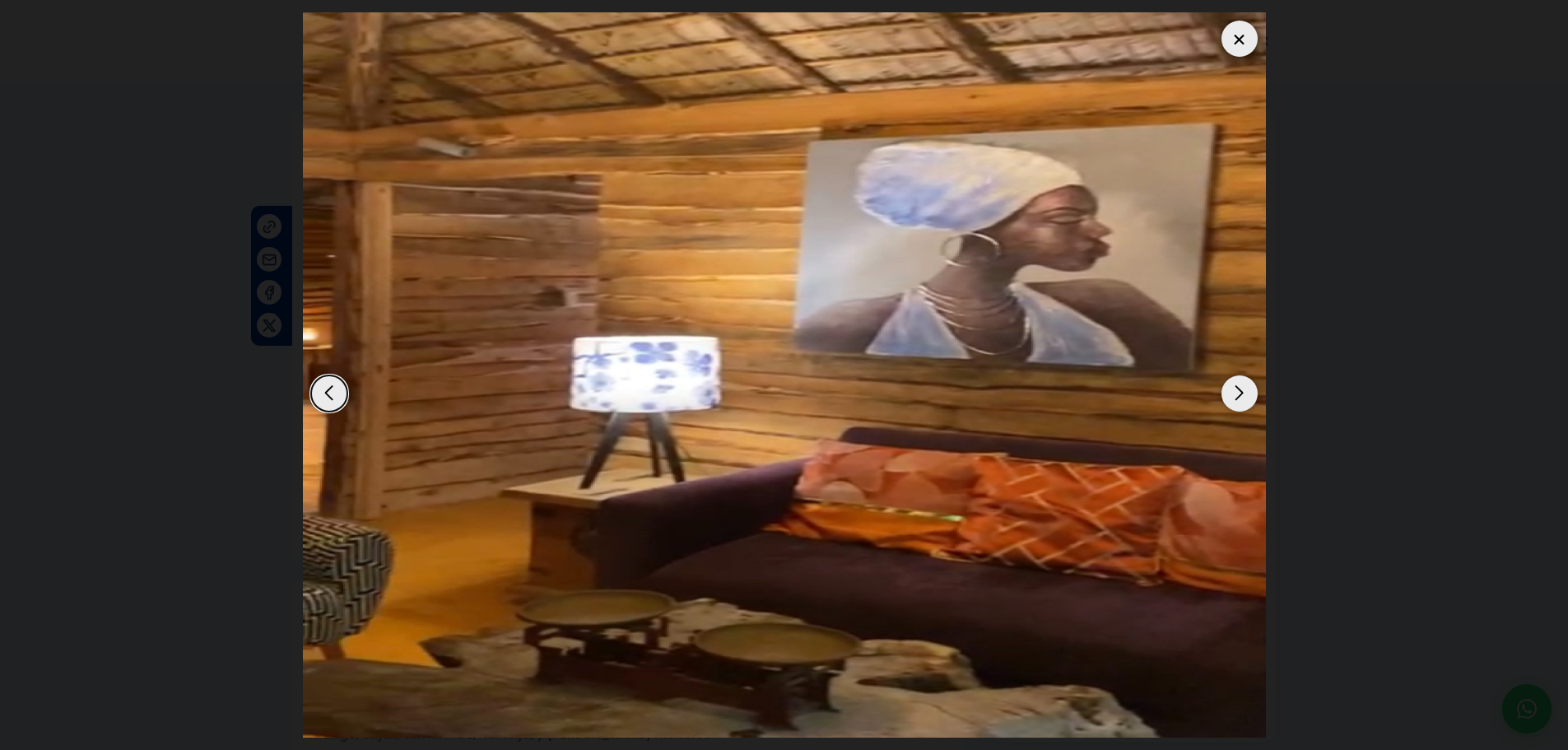
click at [1239, 396] on div "Next slide" at bounding box center [1240, 394] width 37 height 37
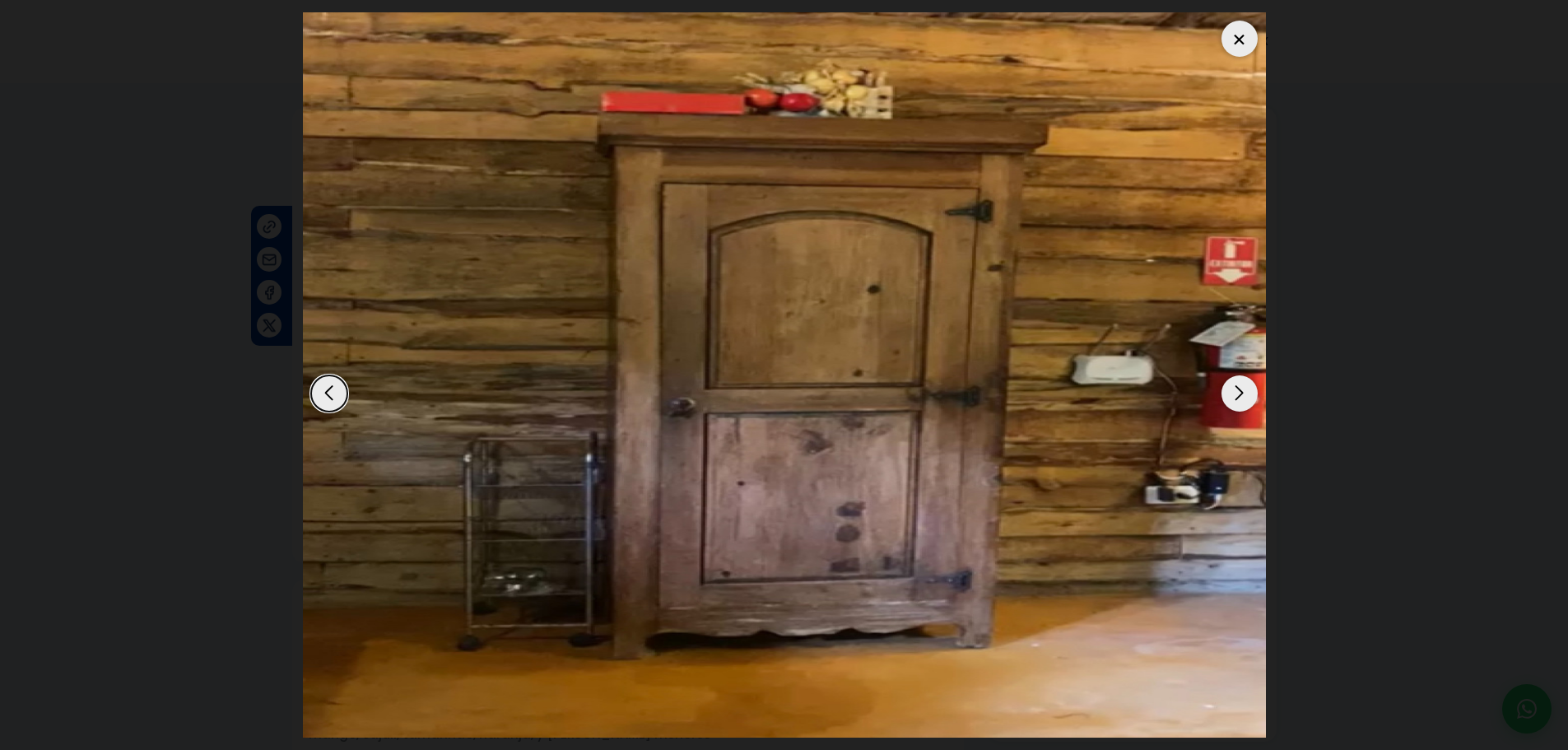
click at [1239, 396] on div "Next slide" at bounding box center [1240, 394] width 37 height 37
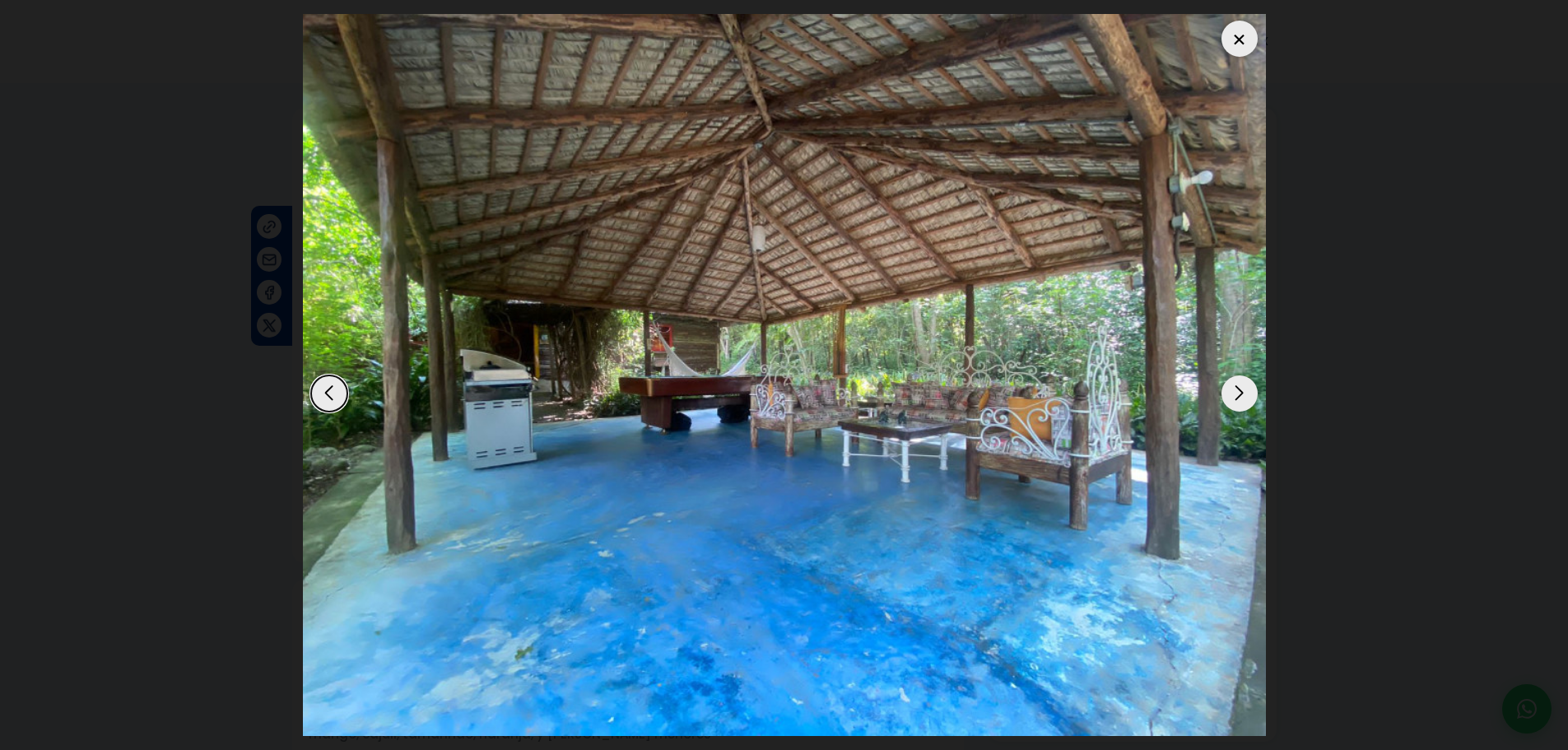
click at [1239, 396] on div "Next slide" at bounding box center [1240, 394] width 37 height 37
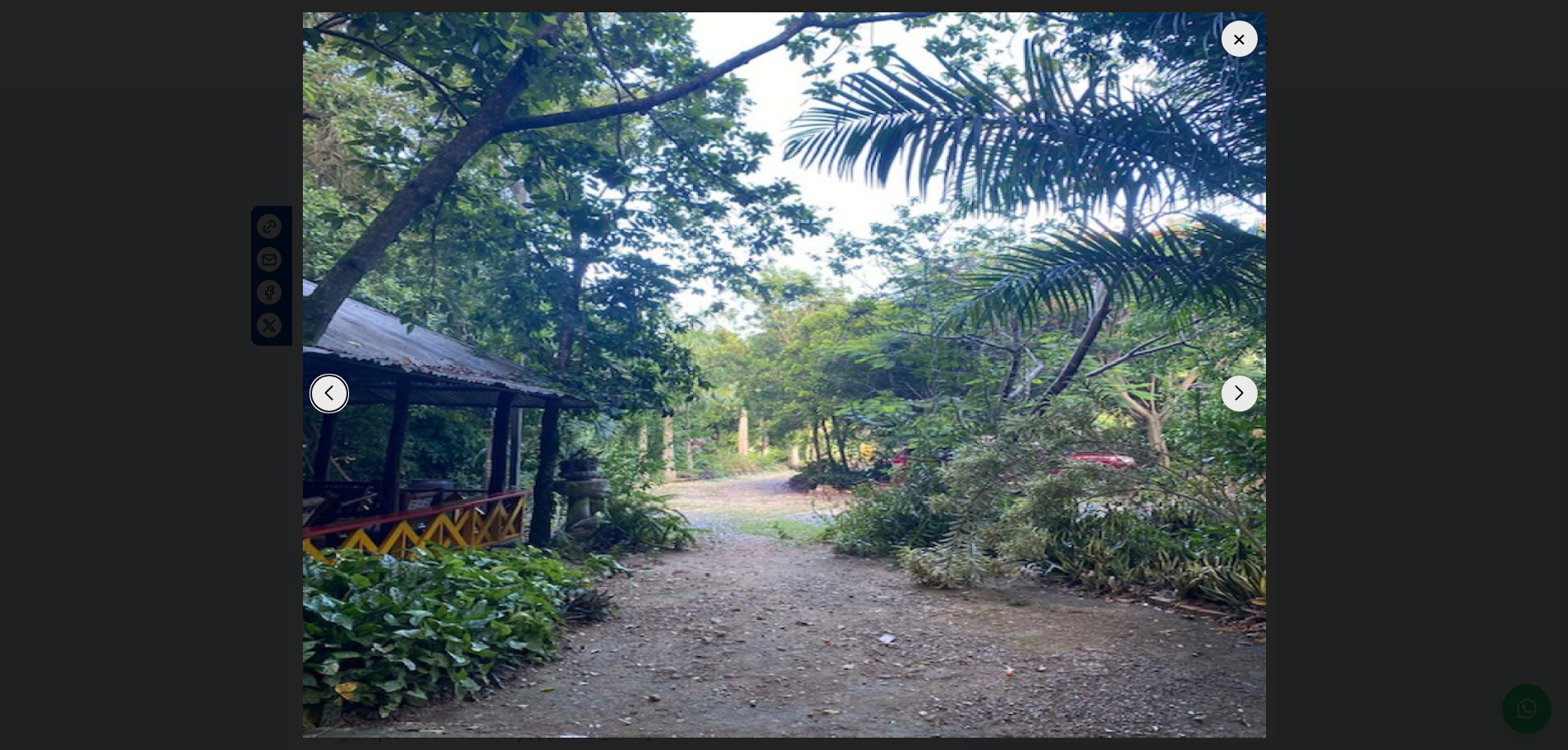
click at [1239, 396] on div "Next slide" at bounding box center [1240, 394] width 37 height 37
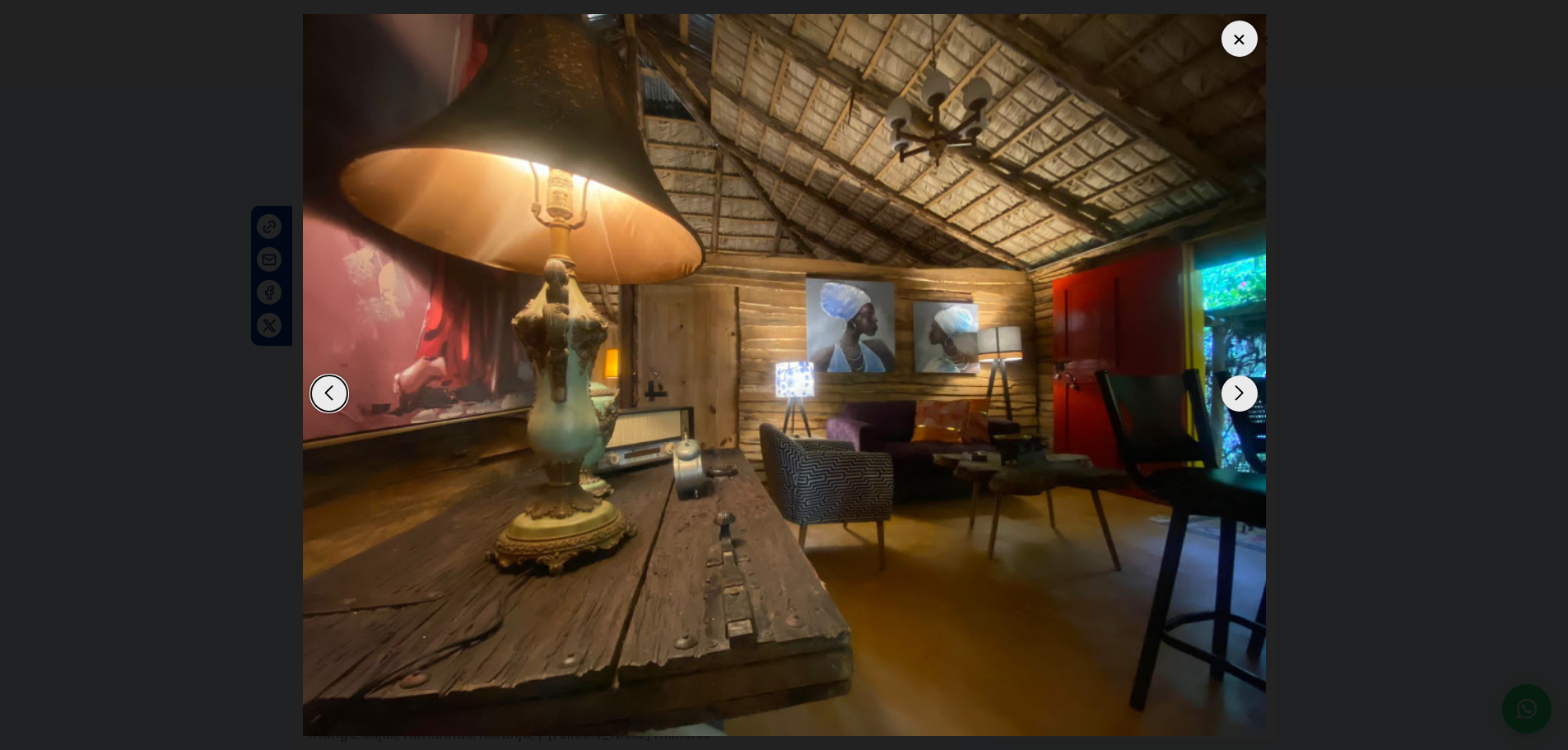
click at [1242, 48] on div at bounding box center [1240, 39] width 37 height 37
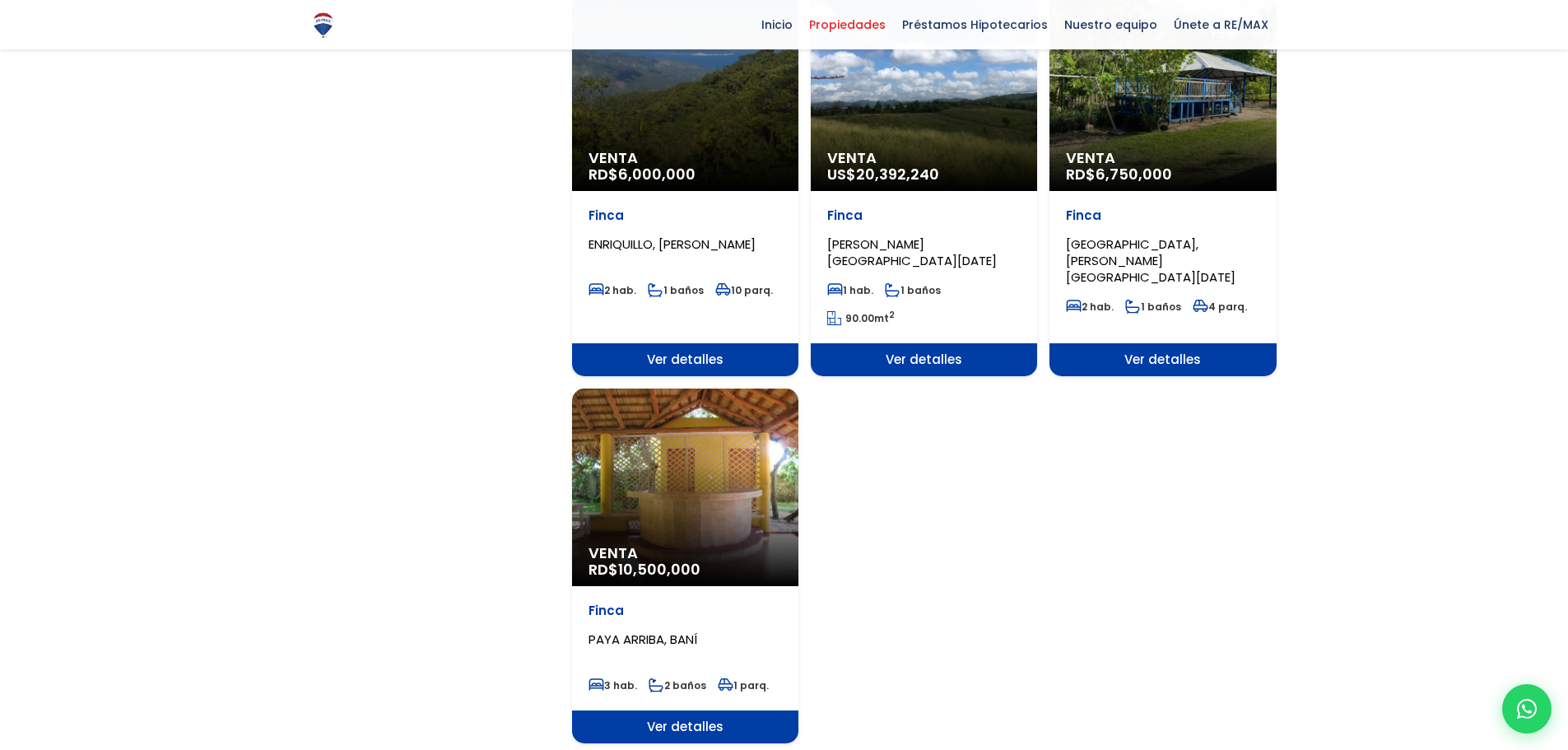
scroll to position [1895, 0]
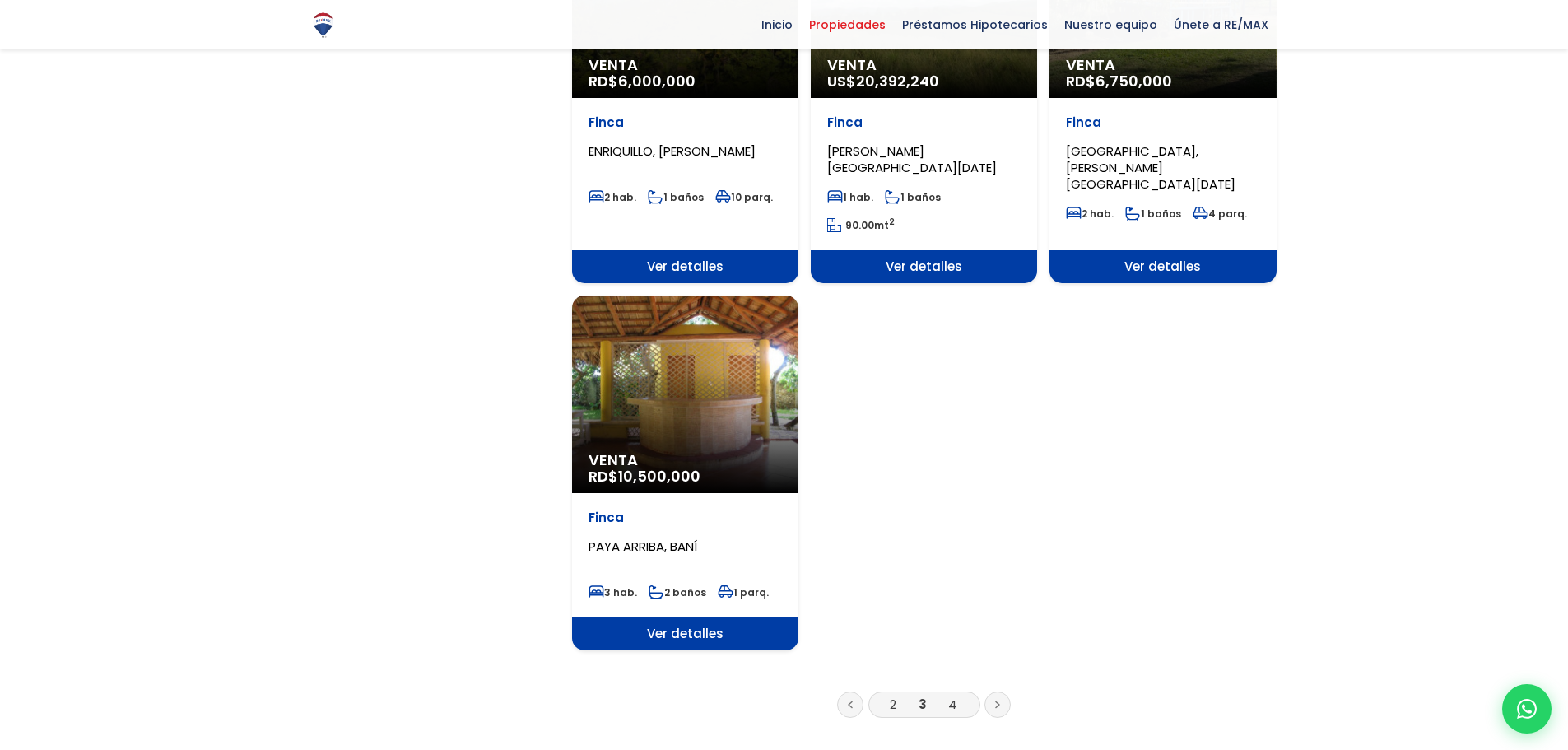
click at [955, 696] on link "4" at bounding box center [952, 705] width 9 height 17
